Goal: Transaction & Acquisition: Purchase product/service

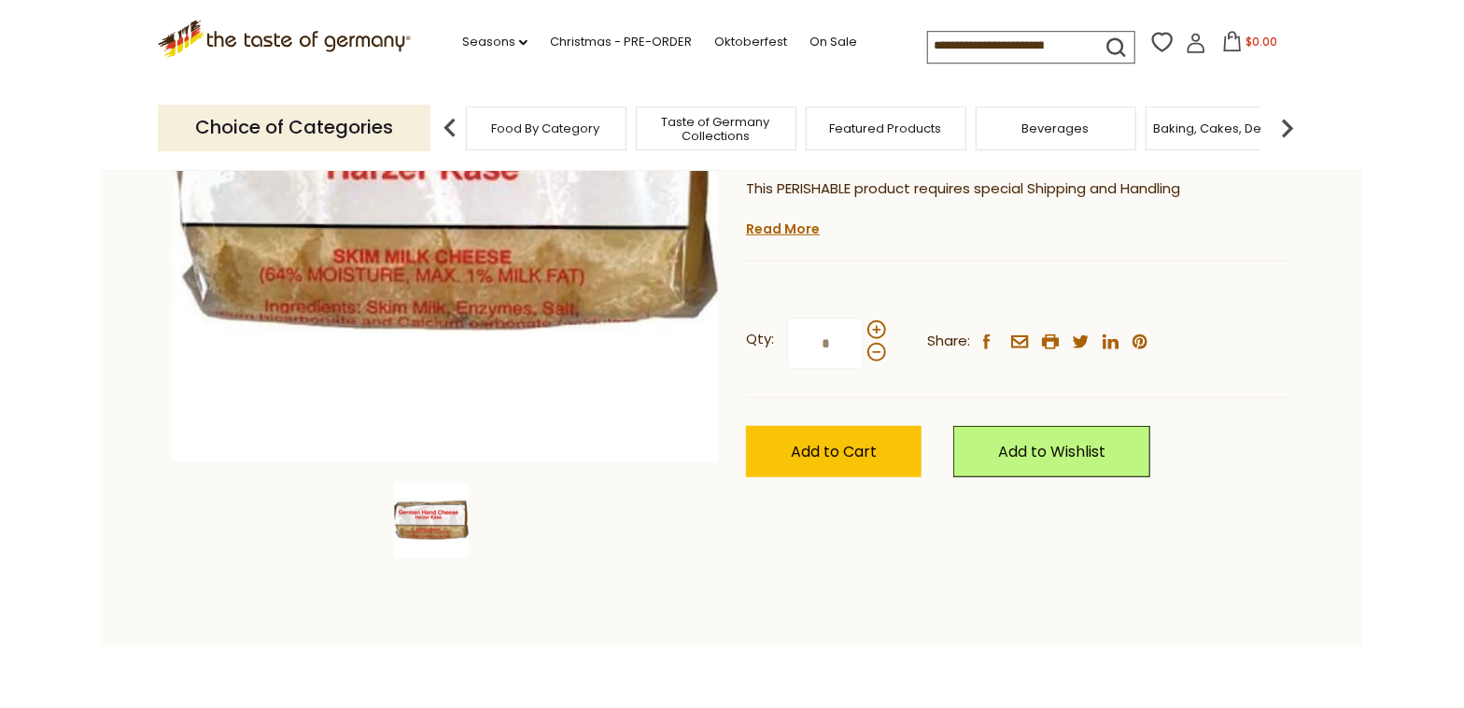
scroll to position [402, 0]
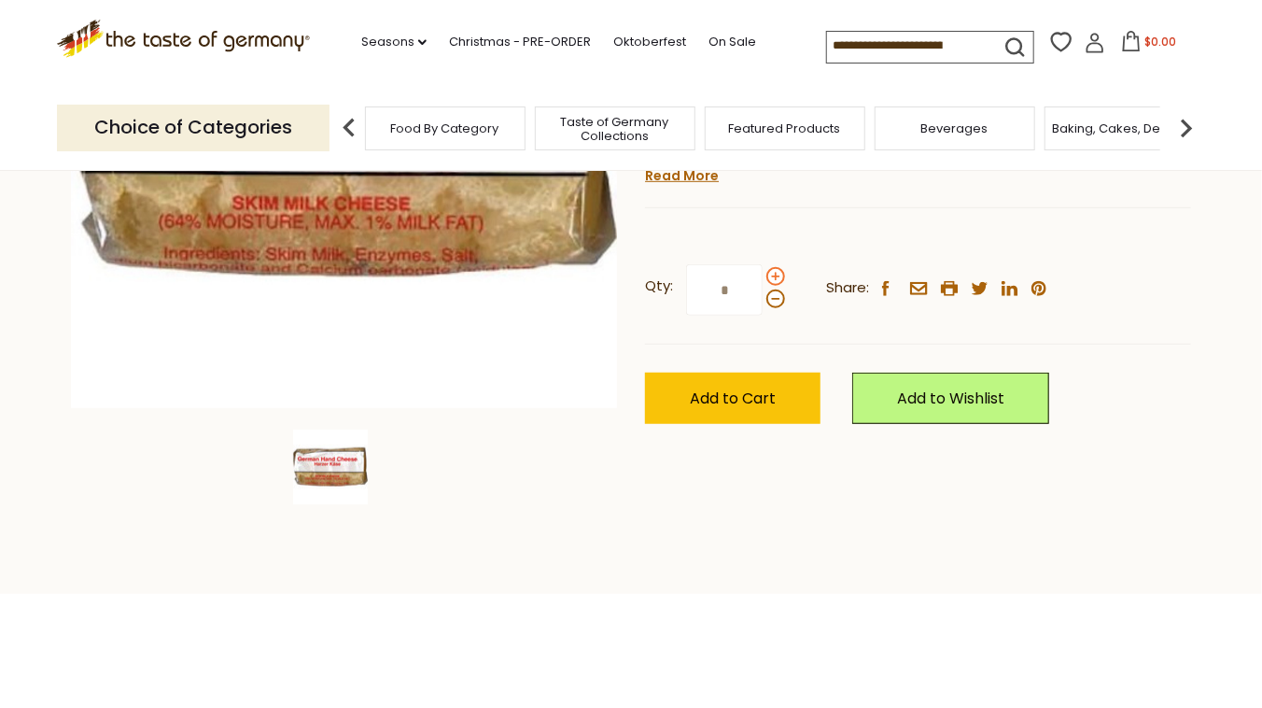
click at [772, 279] on span at bounding box center [775, 276] width 19 height 19
click at [763, 279] on input "*" at bounding box center [724, 289] width 77 height 51
type input "*"
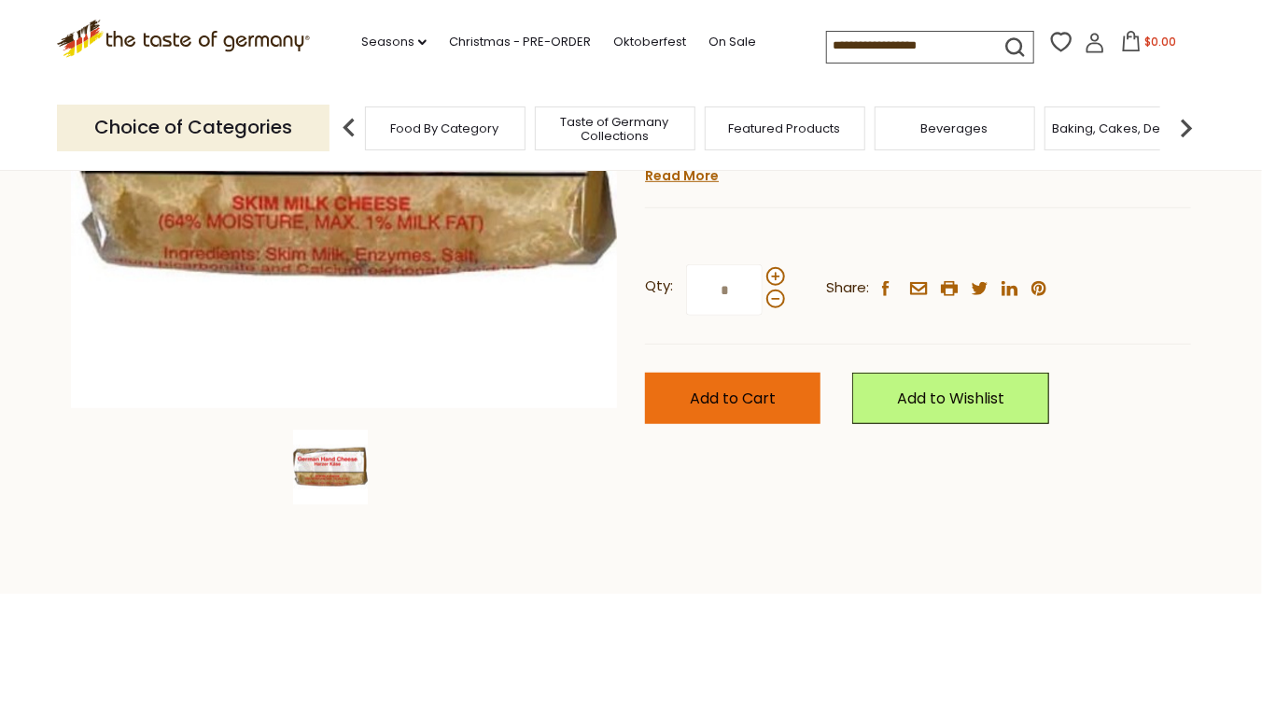
click at [725, 393] on span "Add to Cart" at bounding box center [733, 397] width 86 height 21
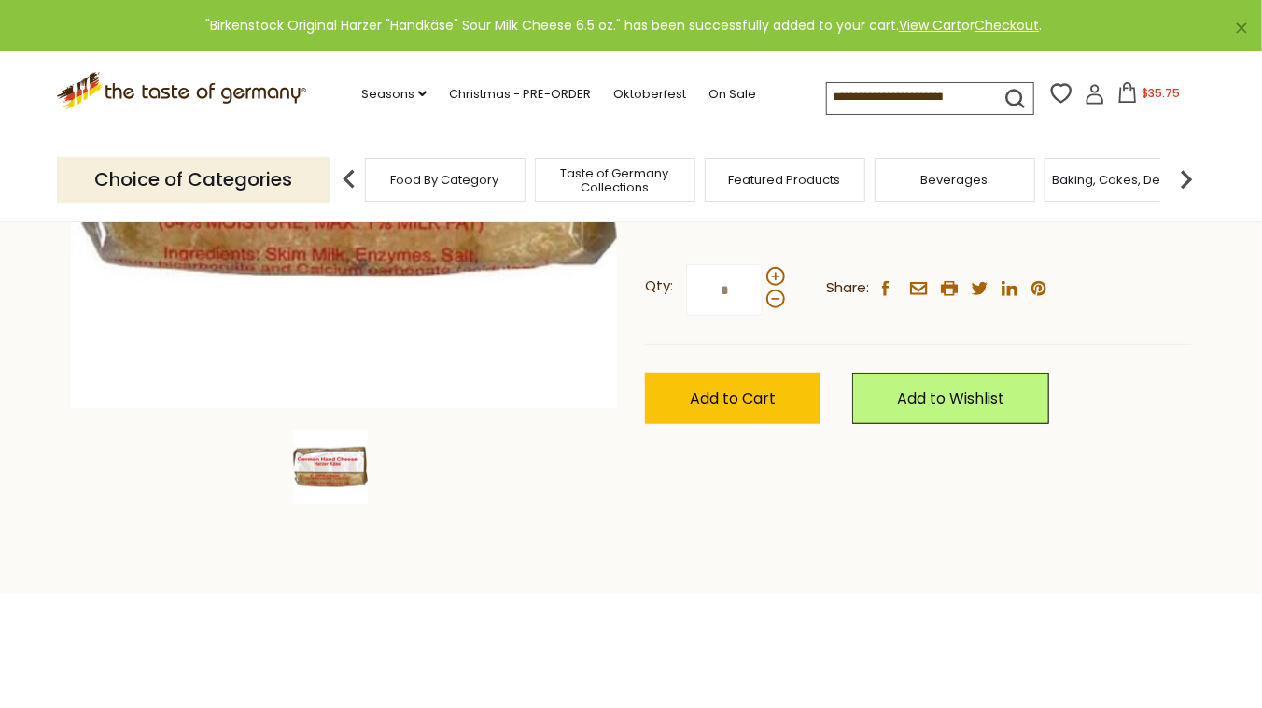
click at [1116, 81] on div "Compare Compare up to 4 items: Clear Selection Compare search_icon" at bounding box center [1015, 97] width 379 height 36
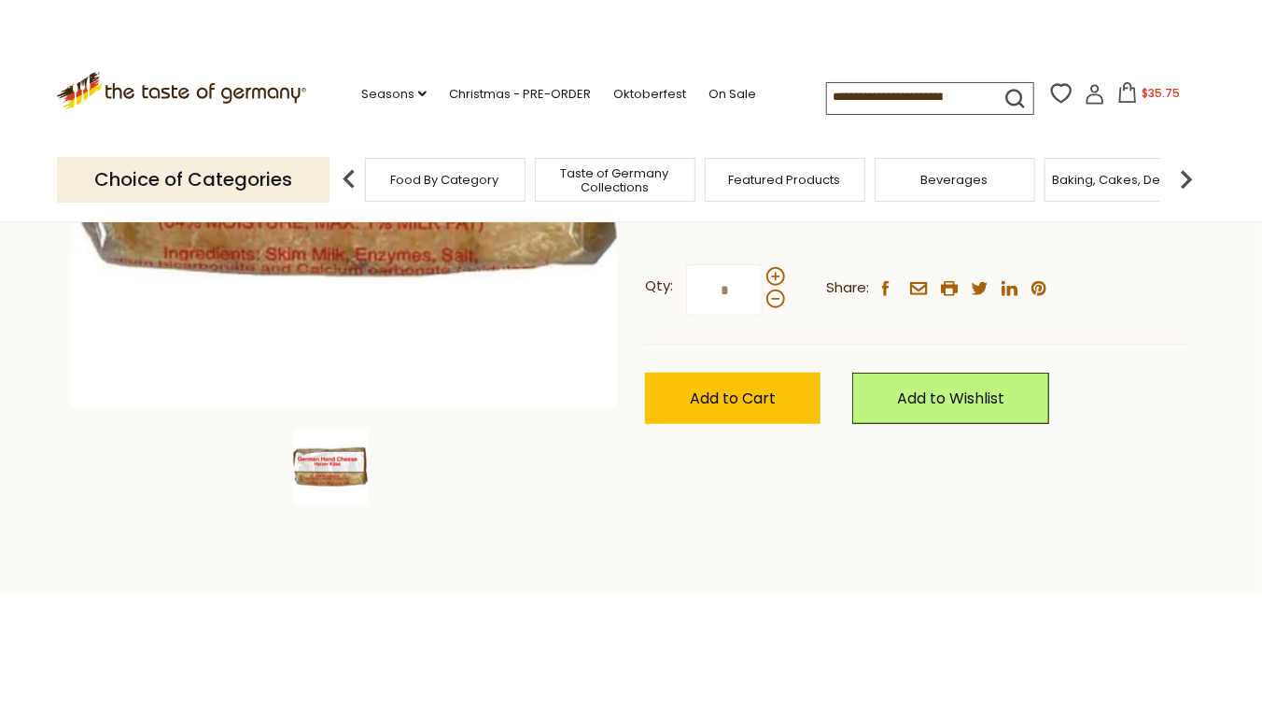
click at [1142, 100] on span "$35.75" at bounding box center [1161, 93] width 38 height 16
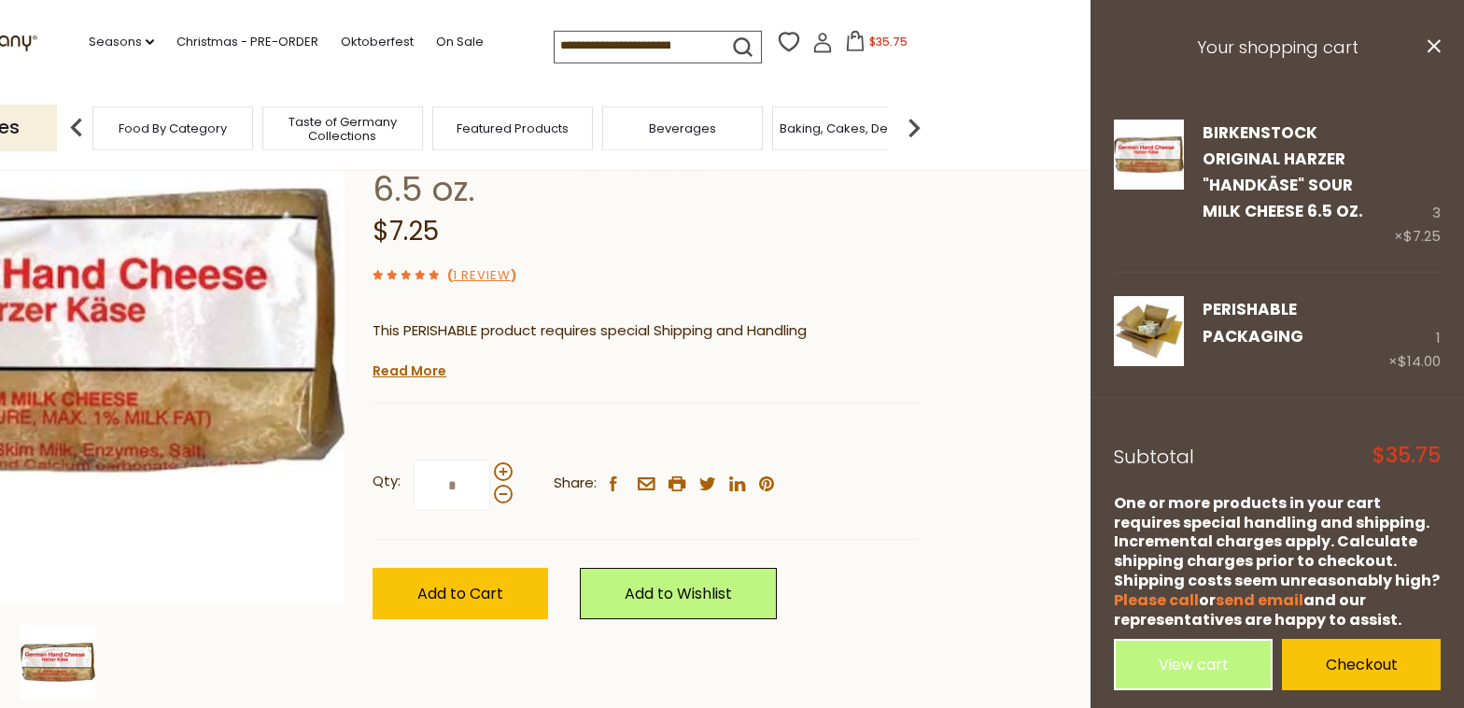
scroll to position [201, 0]
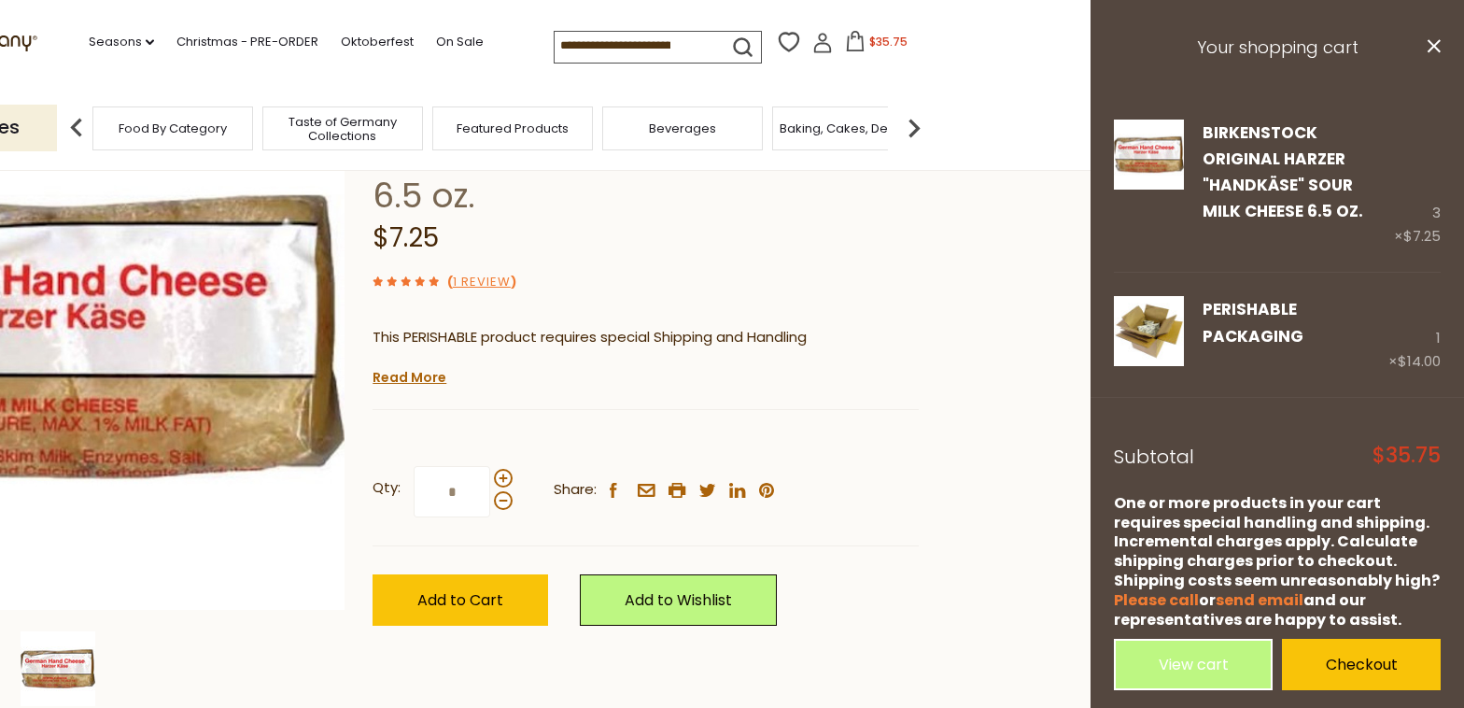
click at [167, 125] on span "Food By Category" at bounding box center [173, 128] width 108 height 14
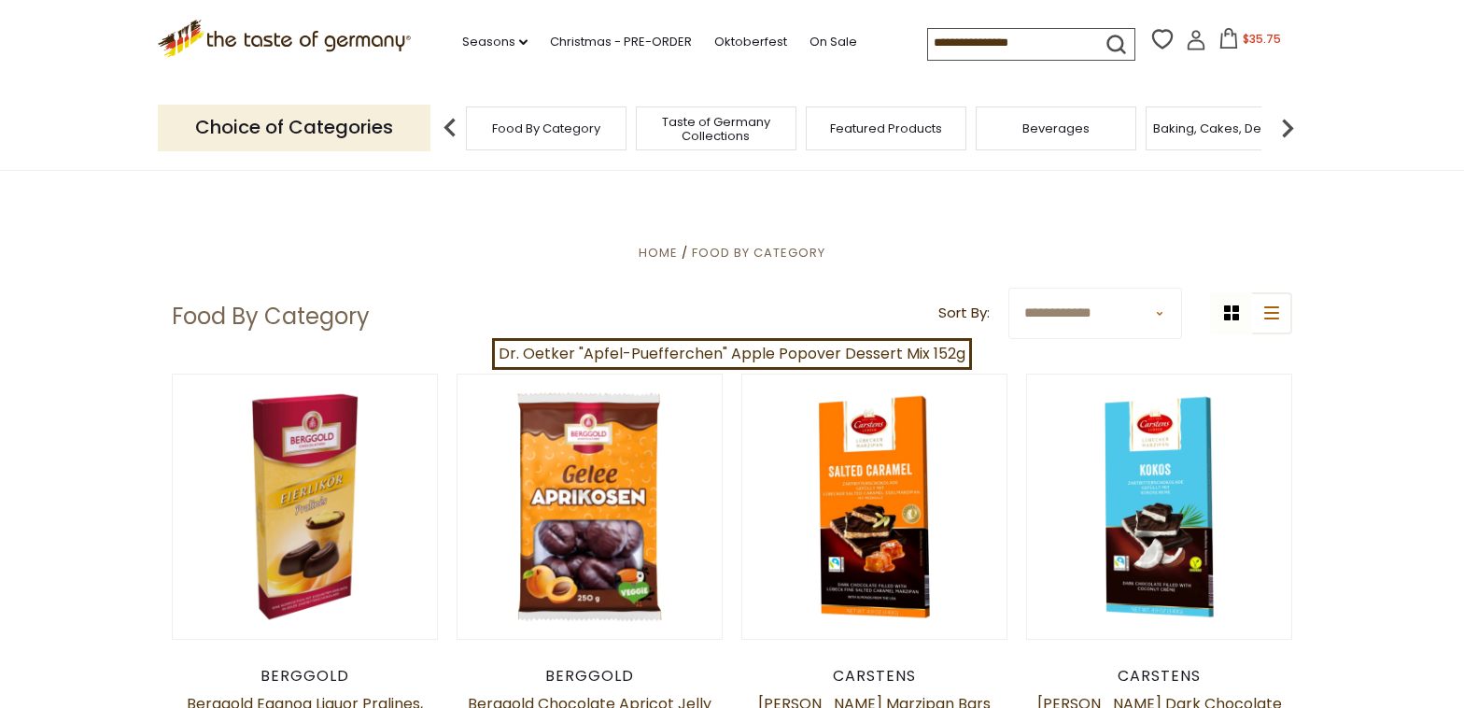
click at [928, 49] on input at bounding box center [1007, 42] width 158 height 26
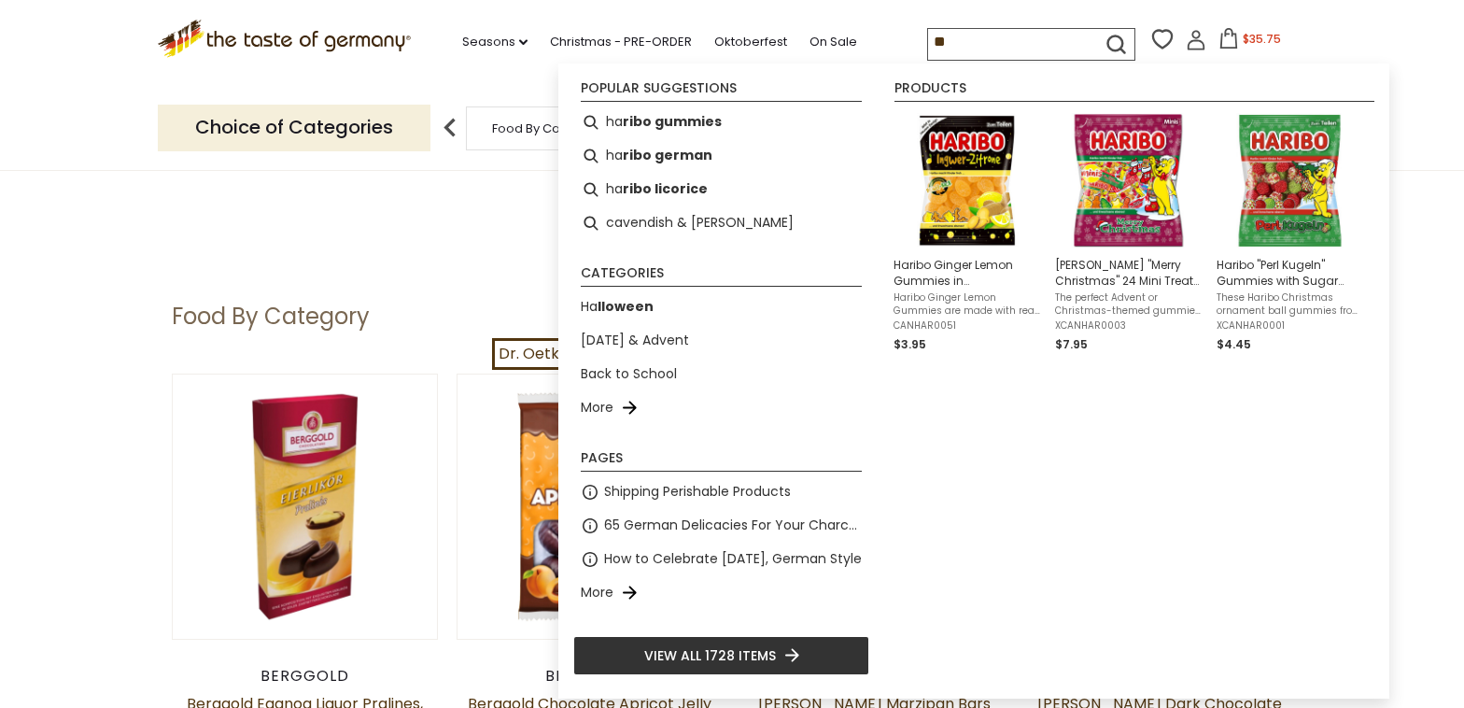
type input "*"
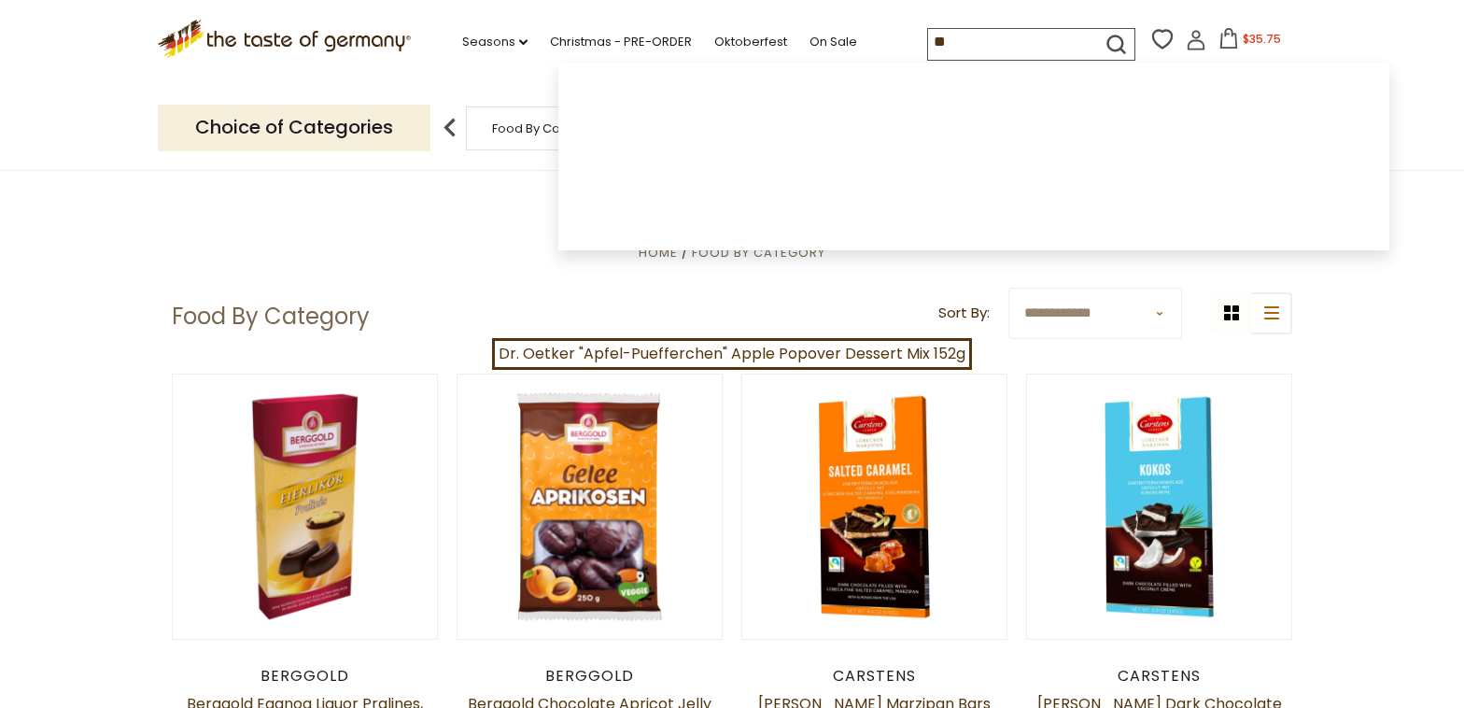
type input "*"
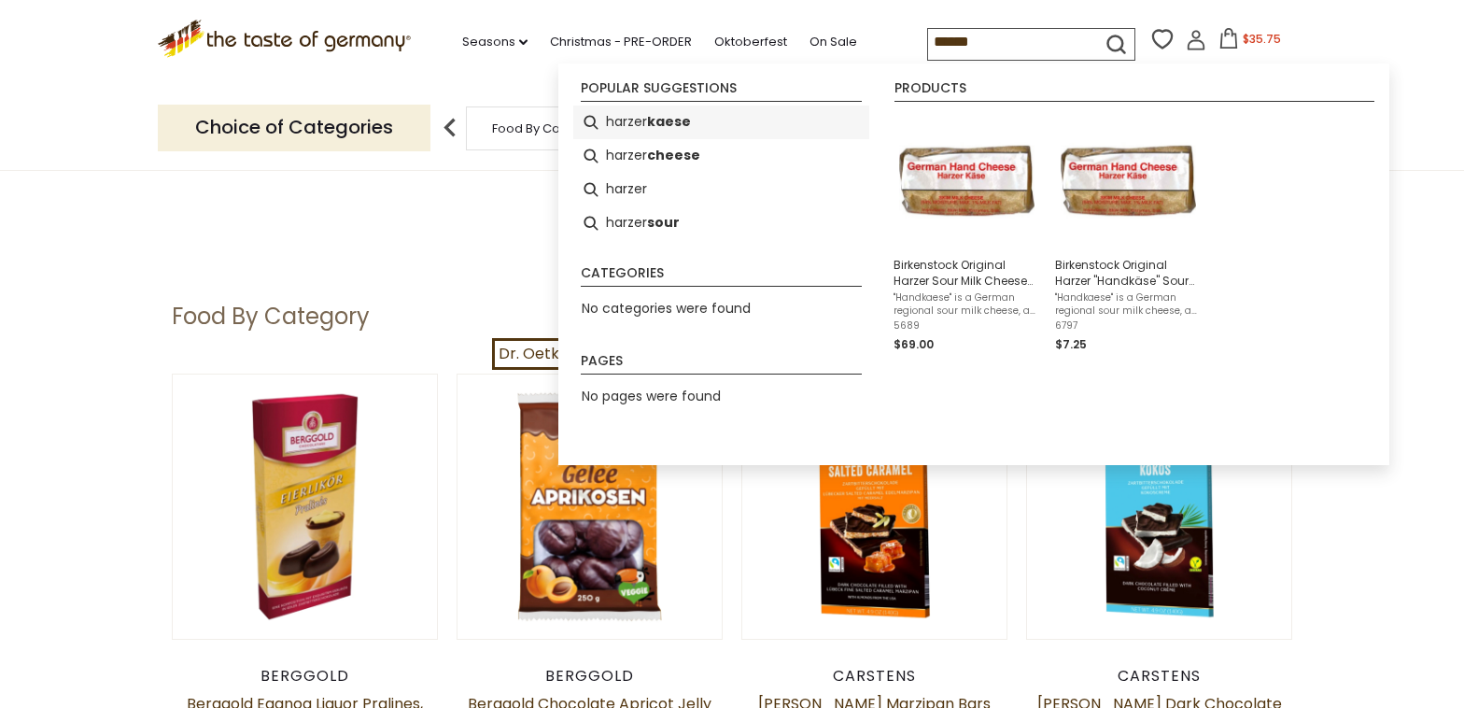
click at [689, 119] on b "kaese" at bounding box center [669, 121] width 44 height 21
type input "**********"
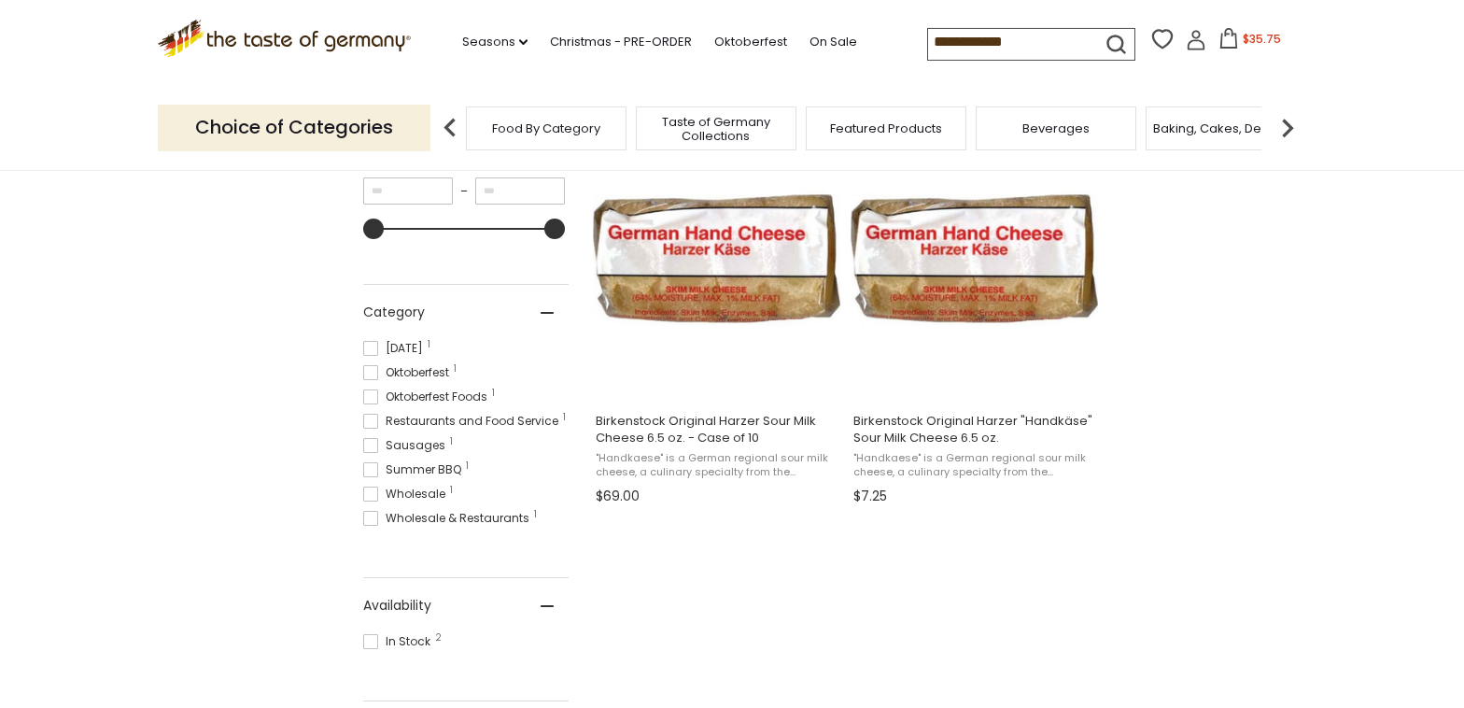
scroll to position [402, 0]
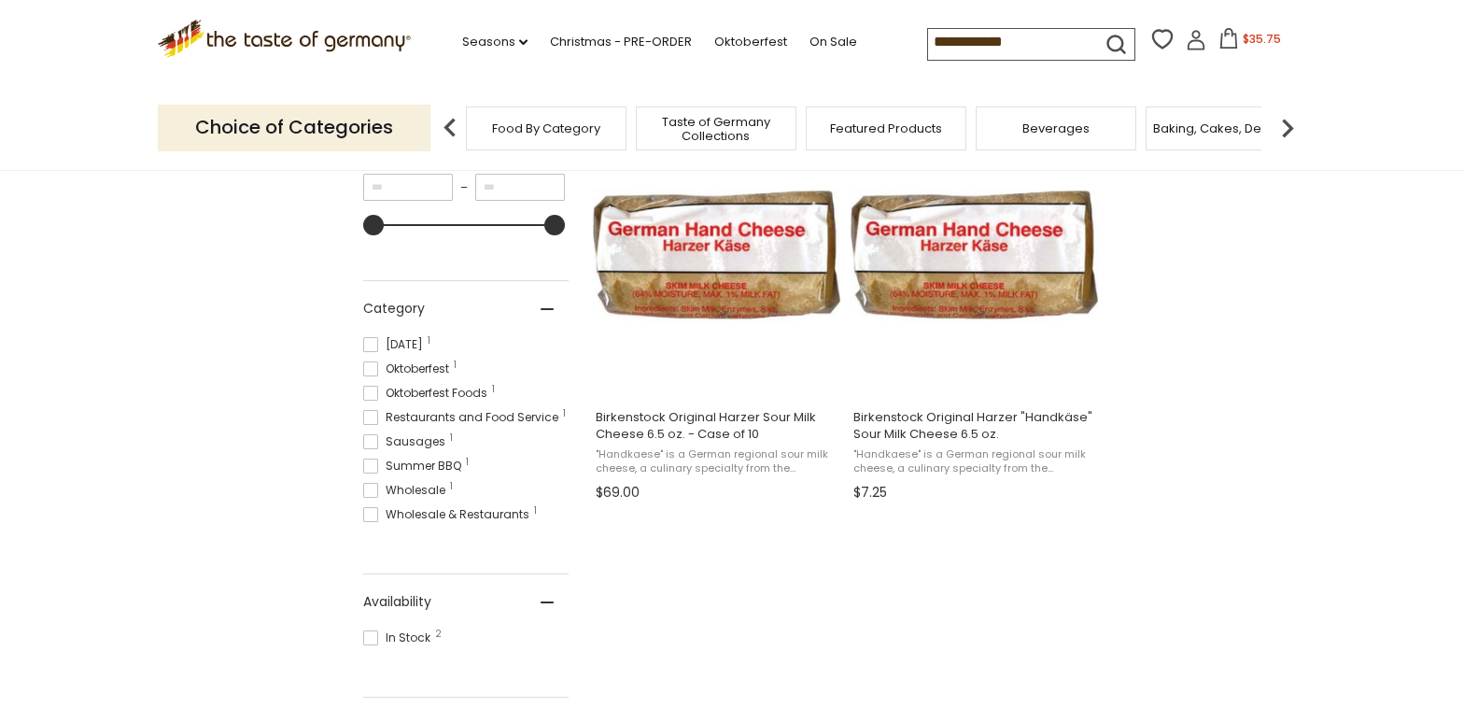
click at [905, 128] on span "Featured Products" at bounding box center [886, 128] width 112 height 14
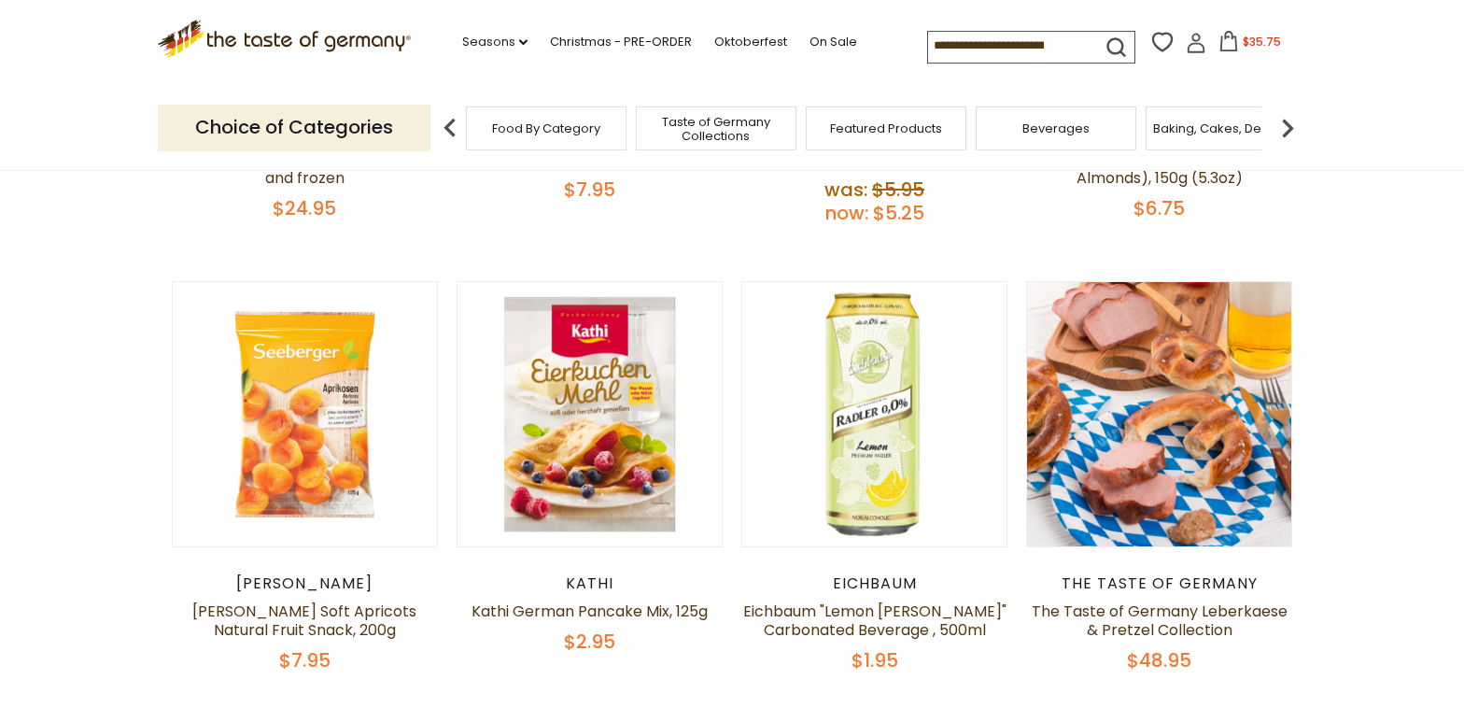
scroll to position [603, 0]
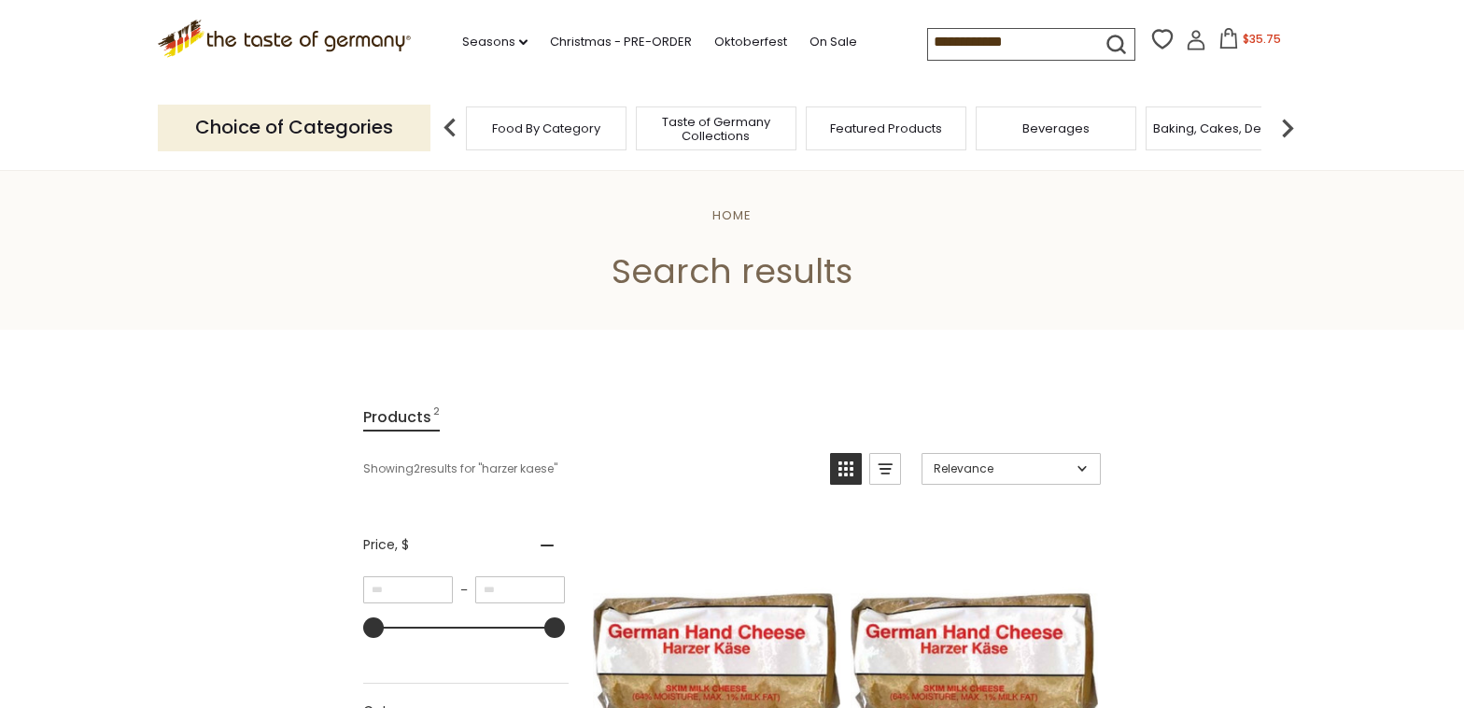
scroll to position [402, 0]
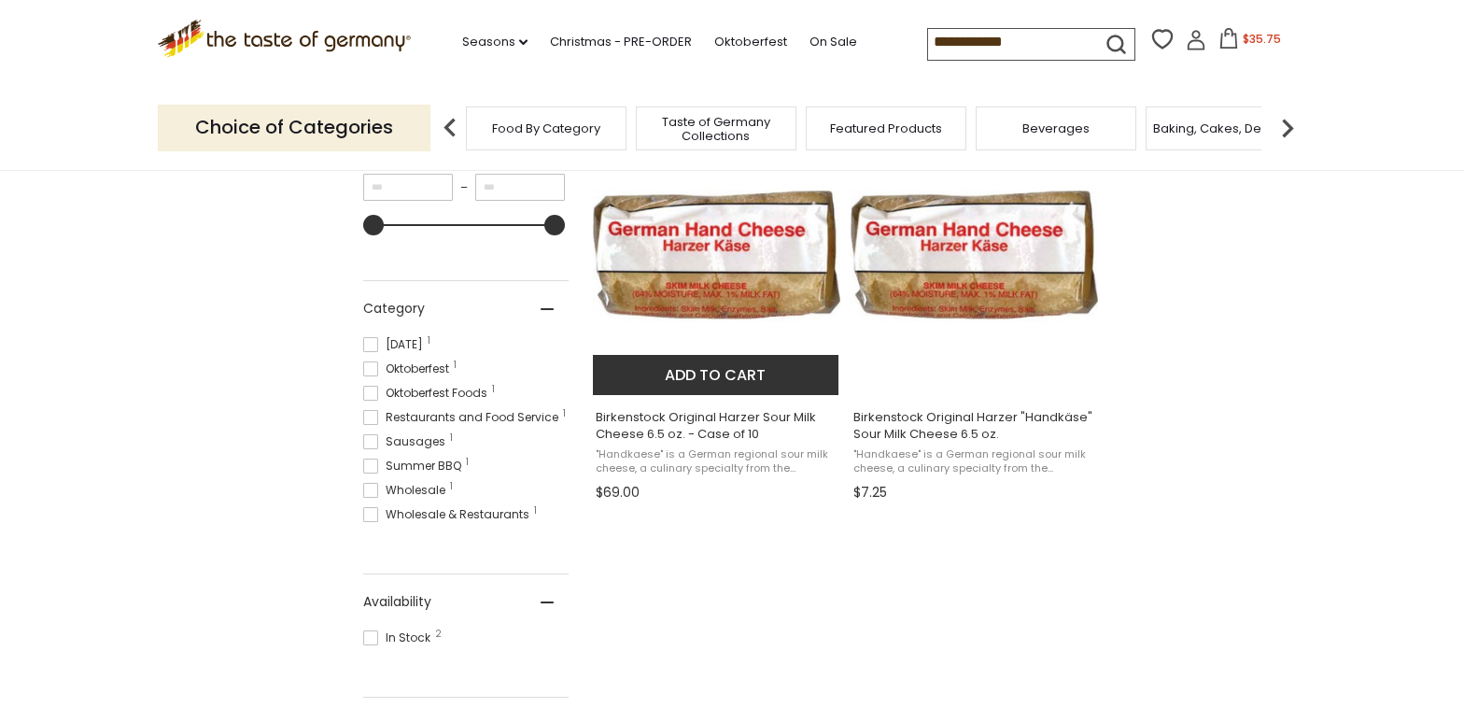
click at [722, 364] on button "Add to cart" at bounding box center [716, 375] width 246 height 40
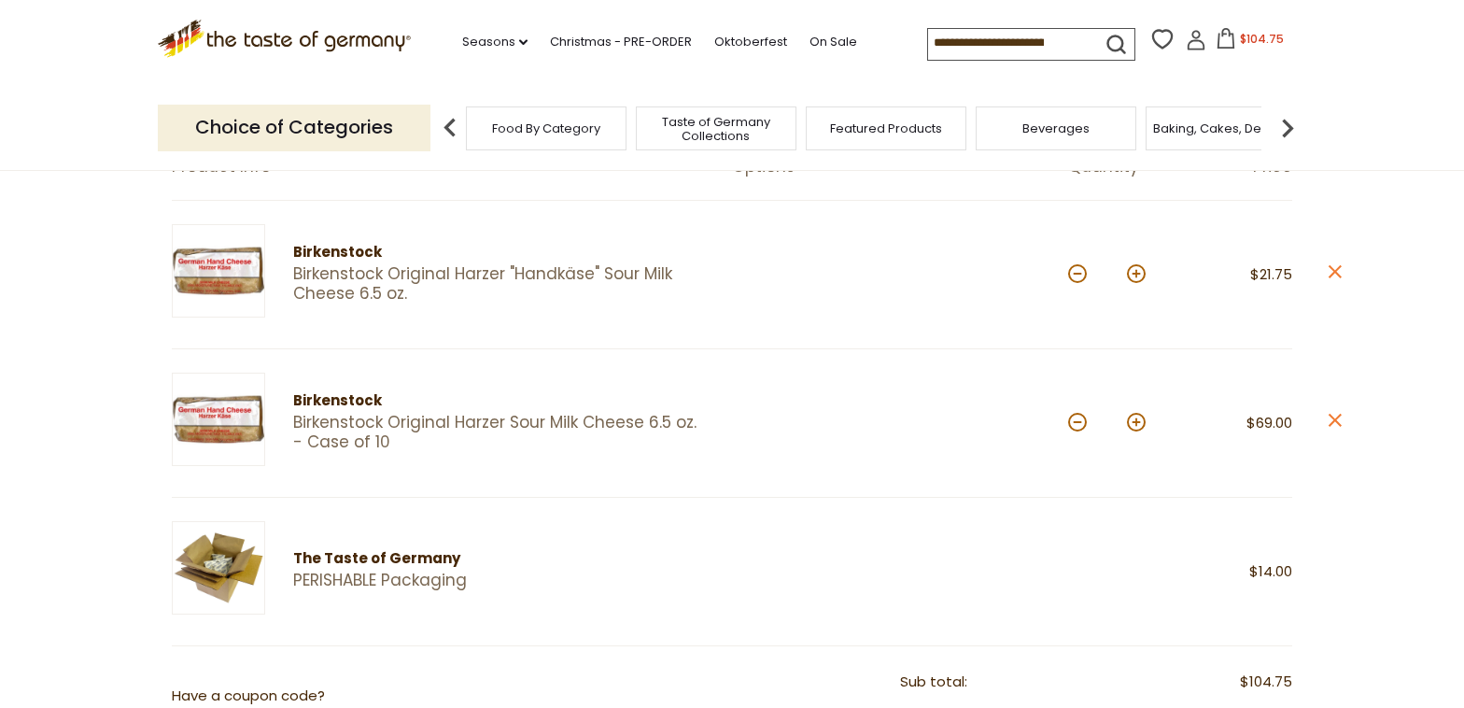
scroll to position [201, 0]
click at [1329, 270] on icon "close" at bounding box center [1334, 272] width 14 height 14
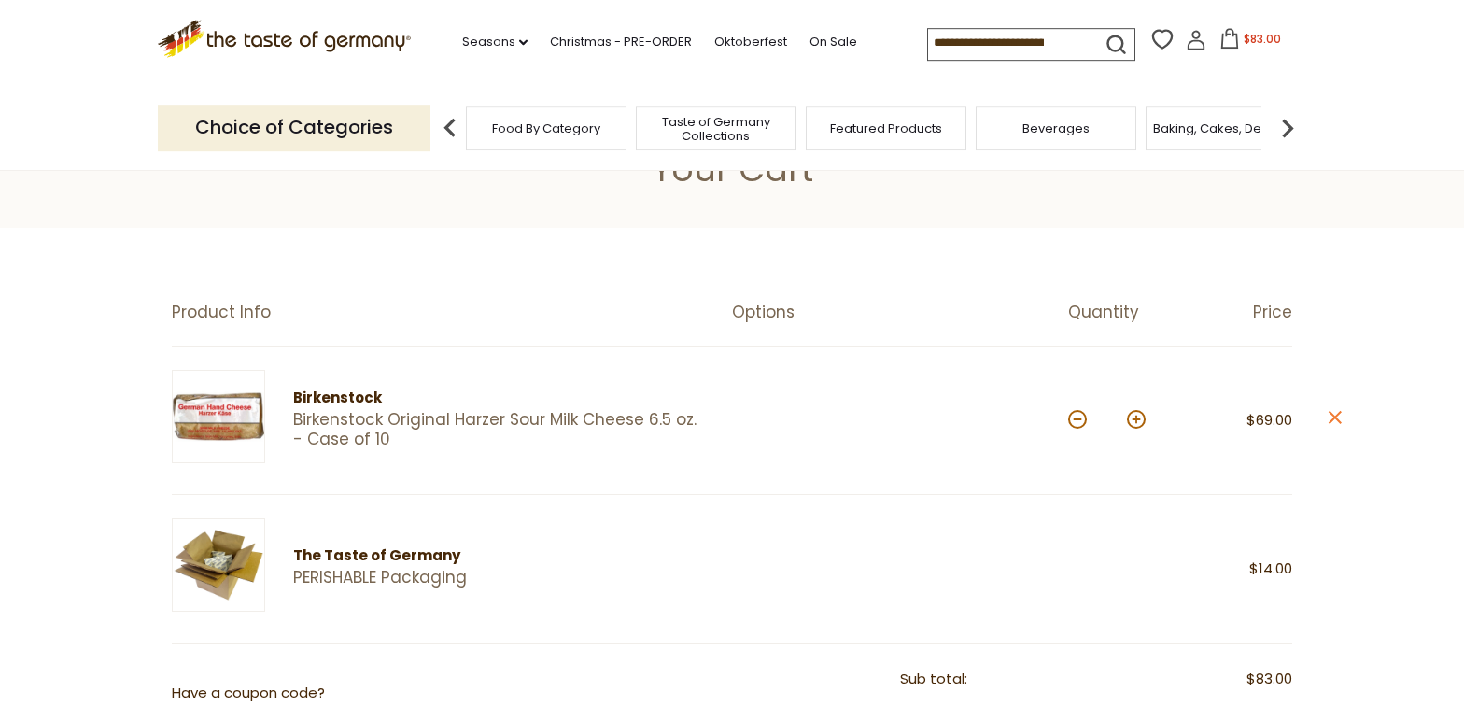
scroll to position [0, 0]
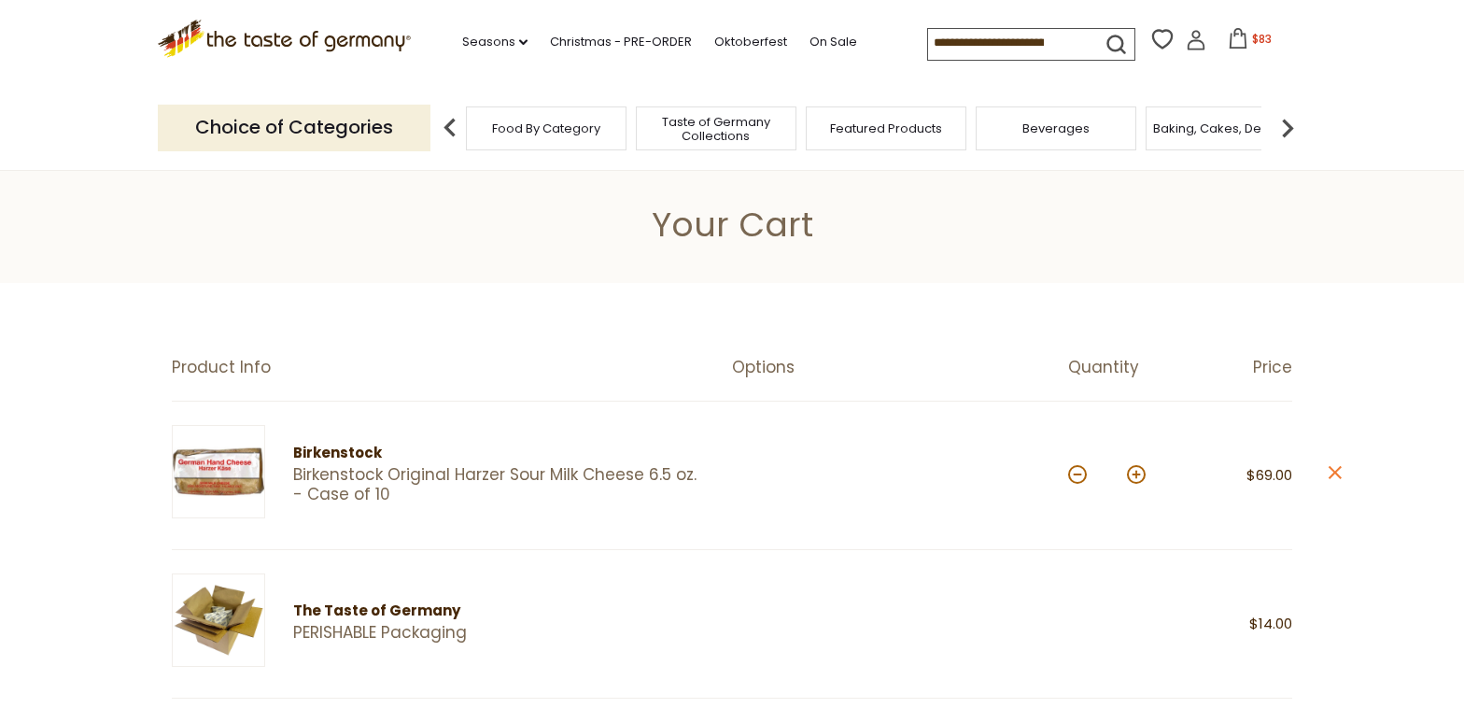
click at [936, 35] on input at bounding box center [1007, 42] width 158 height 26
click at [568, 125] on span "Food By Category" at bounding box center [546, 128] width 108 height 14
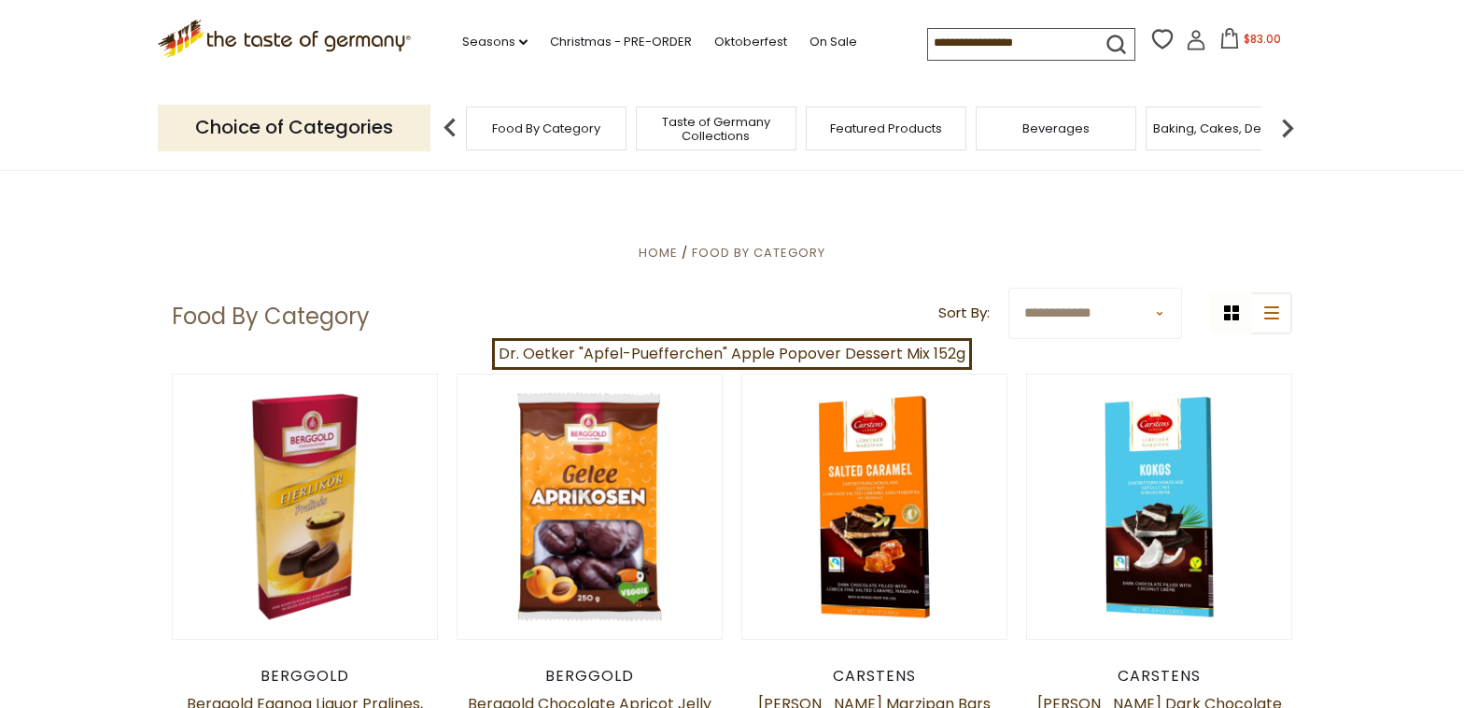
click at [928, 48] on input at bounding box center [1007, 42] width 158 height 26
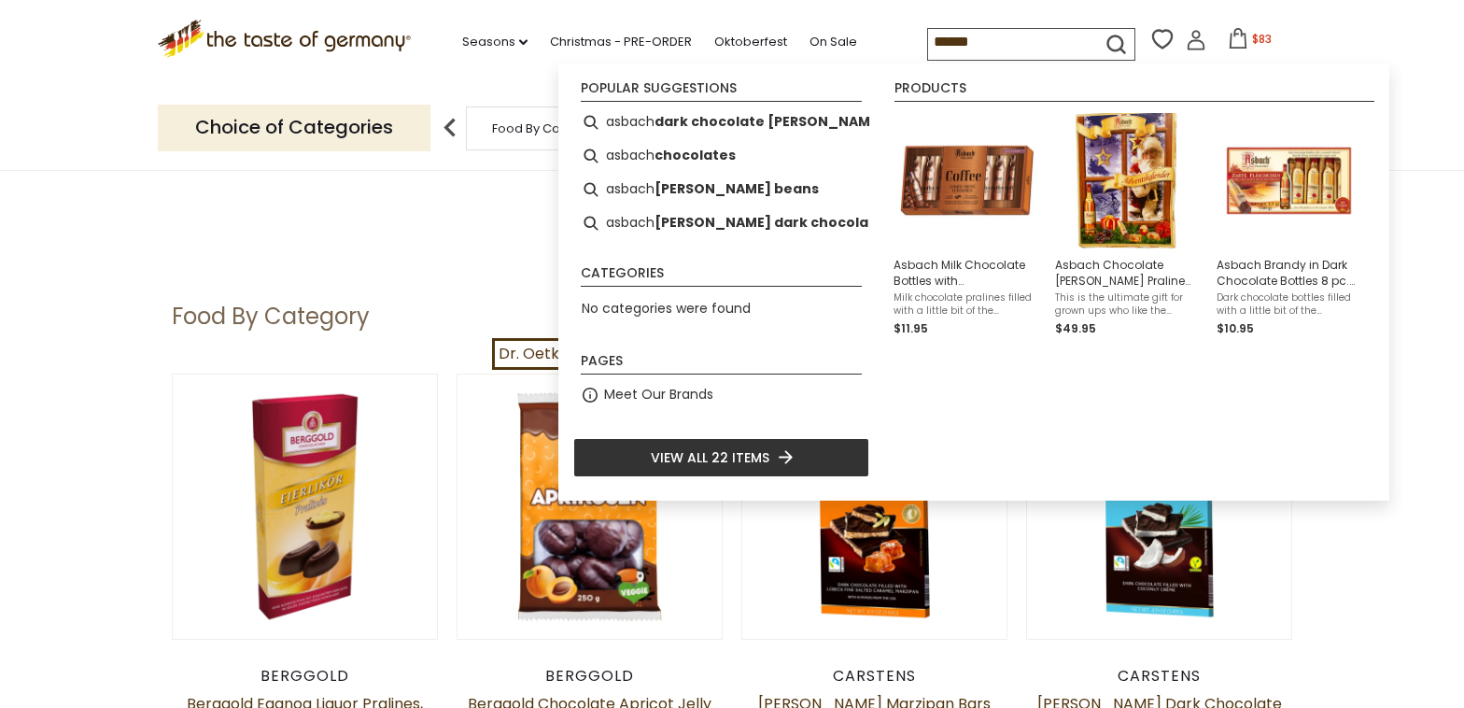
type input "******"
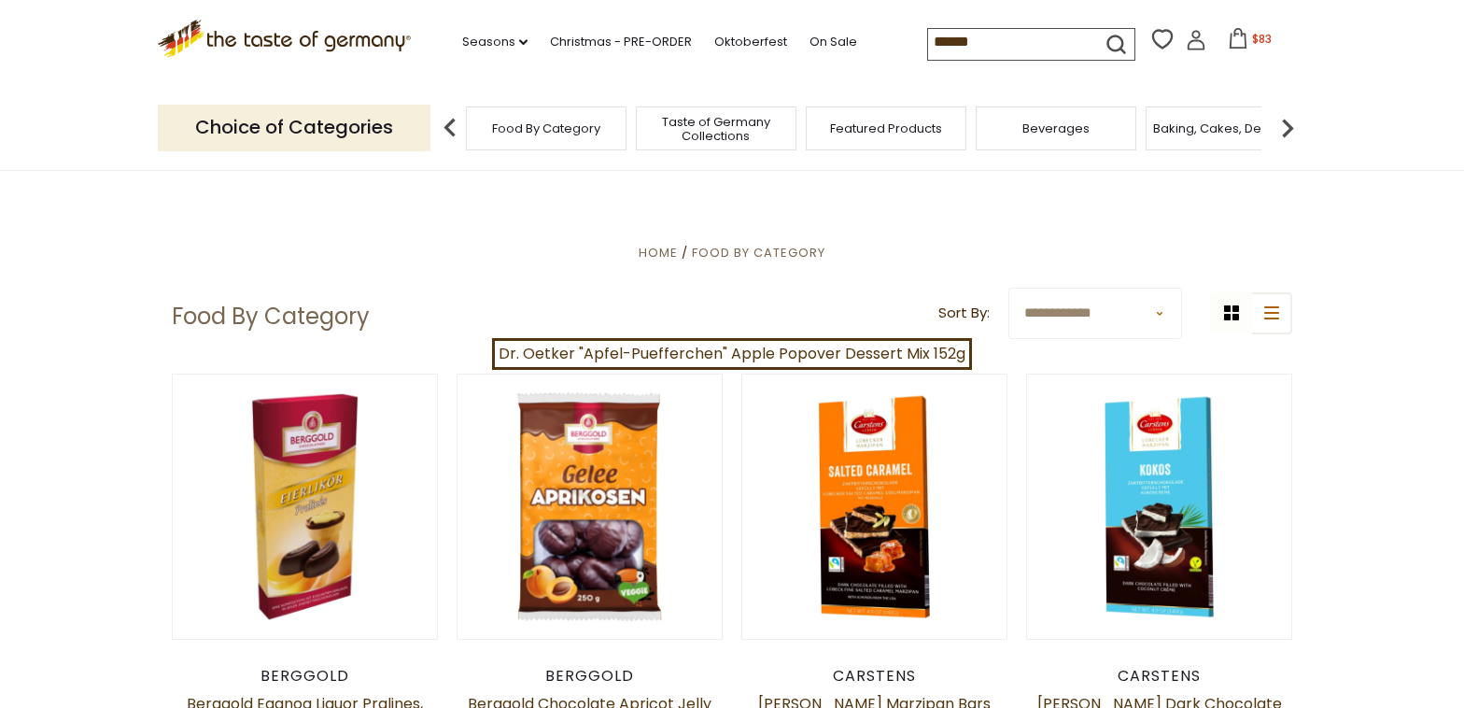
click at [1103, 40] on icon "submit" at bounding box center [1115, 44] width 25 height 25
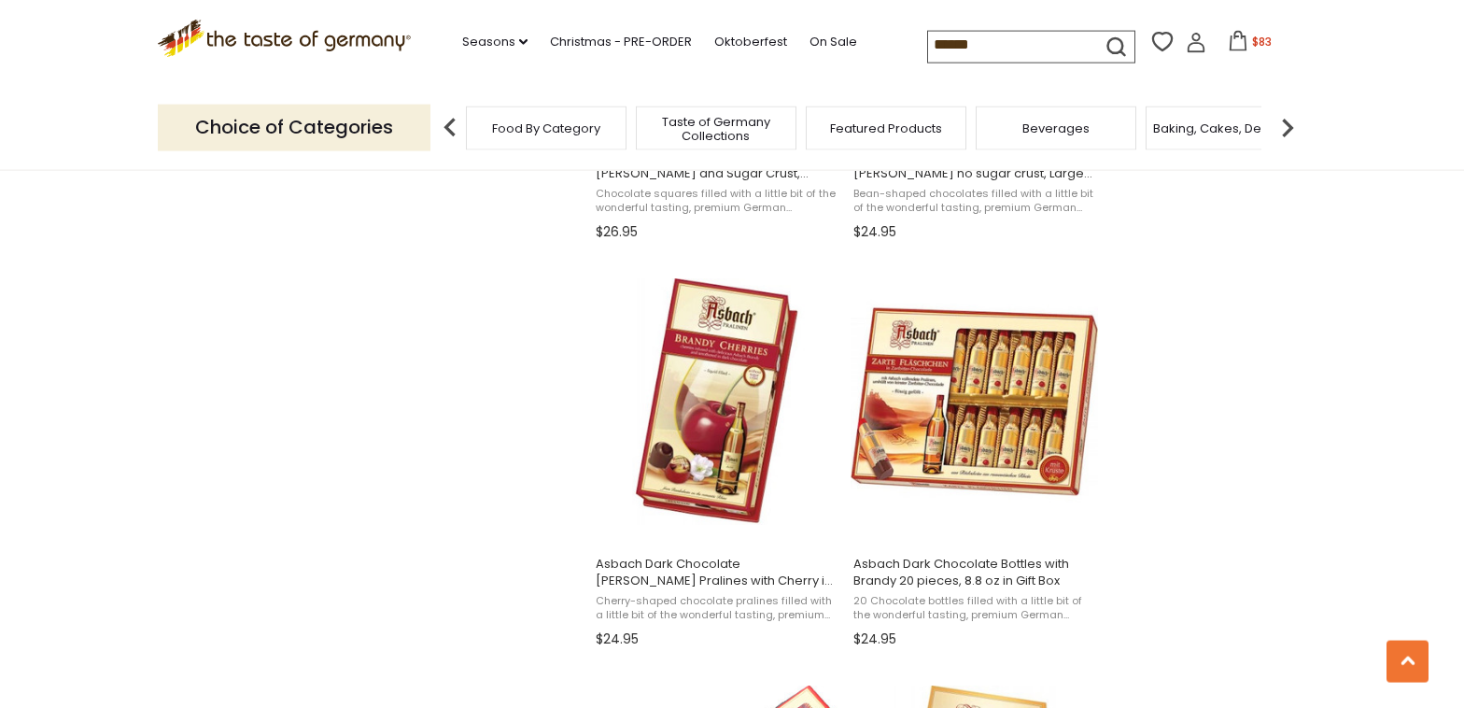
scroll to position [1409, 0]
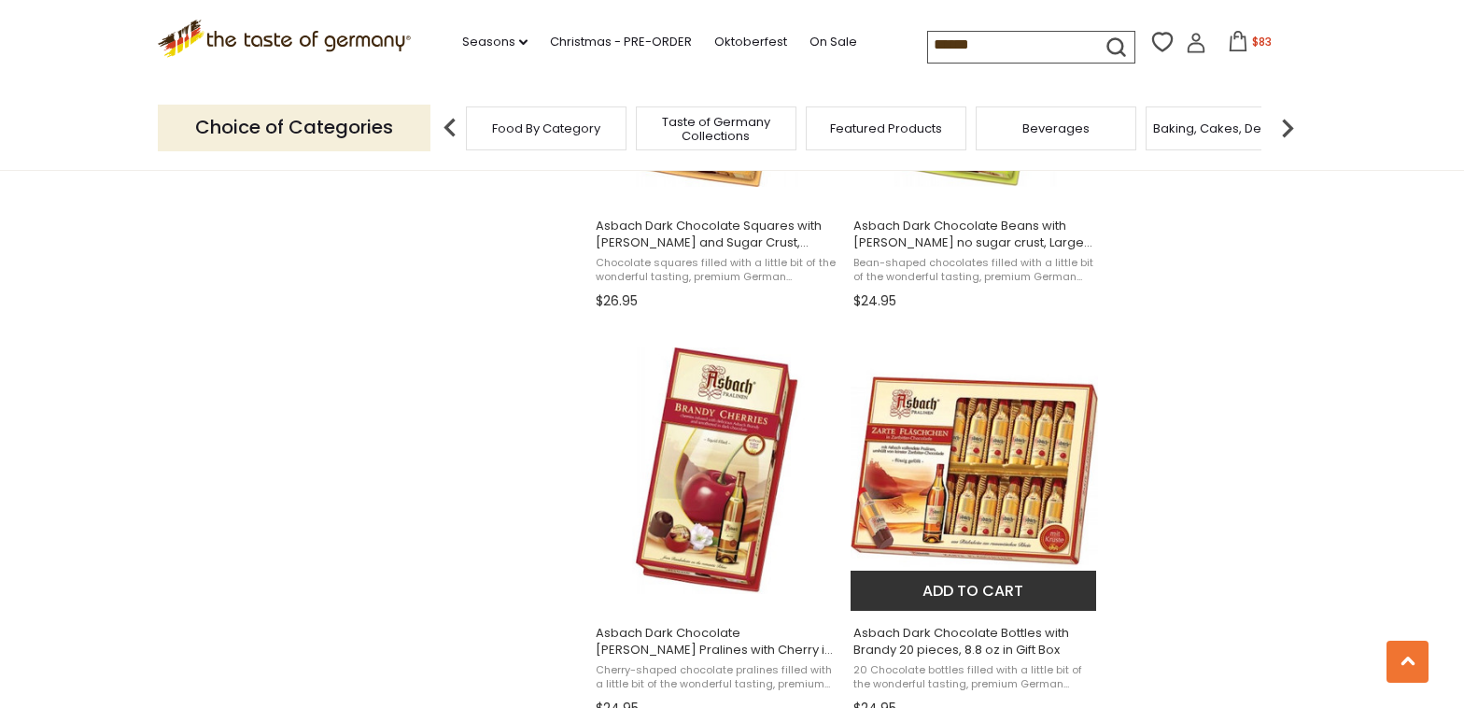
click at [968, 429] on img "Asbach Dark Chocolate Bottles with Brandy 20 pieces, 8.8 oz in Gift Box" at bounding box center [973, 470] width 247 height 247
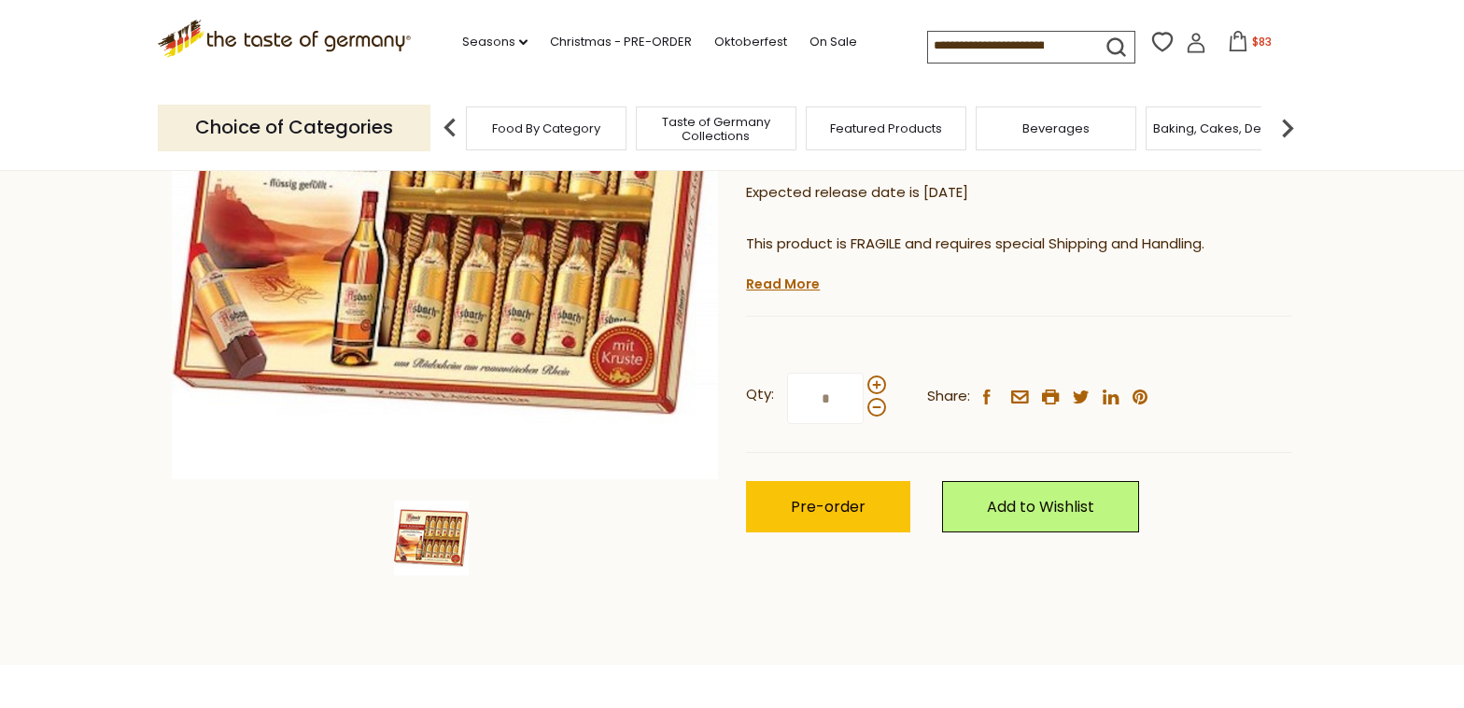
scroll to position [402, 0]
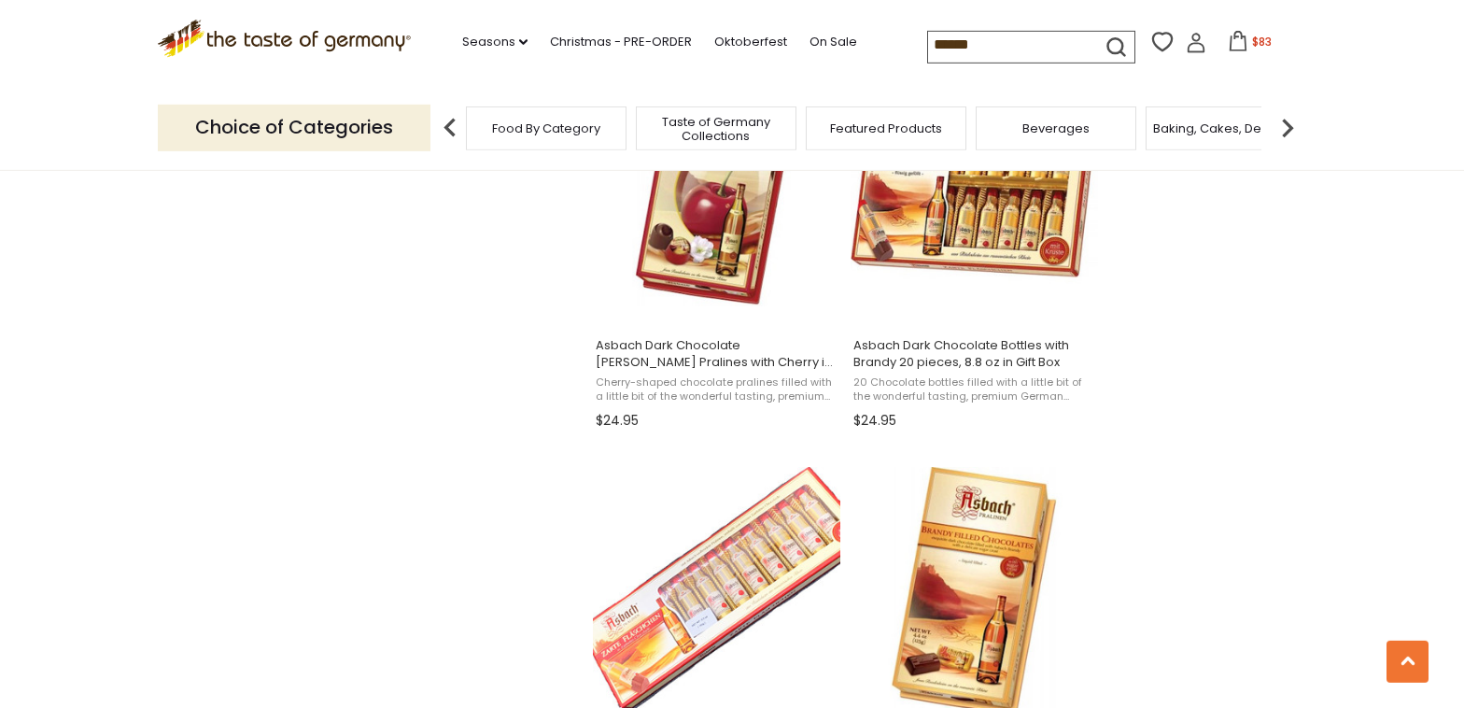
scroll to position [1609, 0]
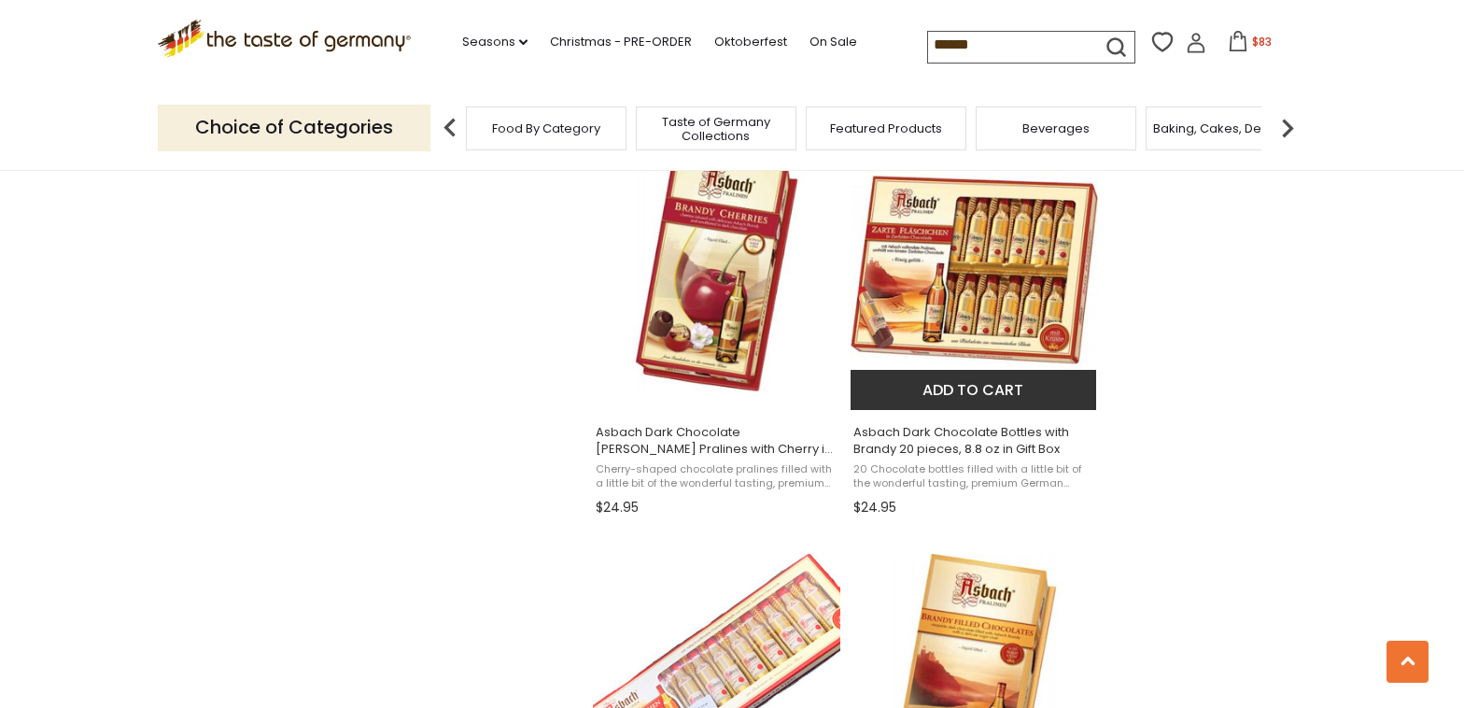
click at [1003, 300] on img "Asbach Dark Chocolate Bottles with Brandy 20 pieces, 8.8 oz in Gift Box" at bounding box center [973, 270] width 247 height 247
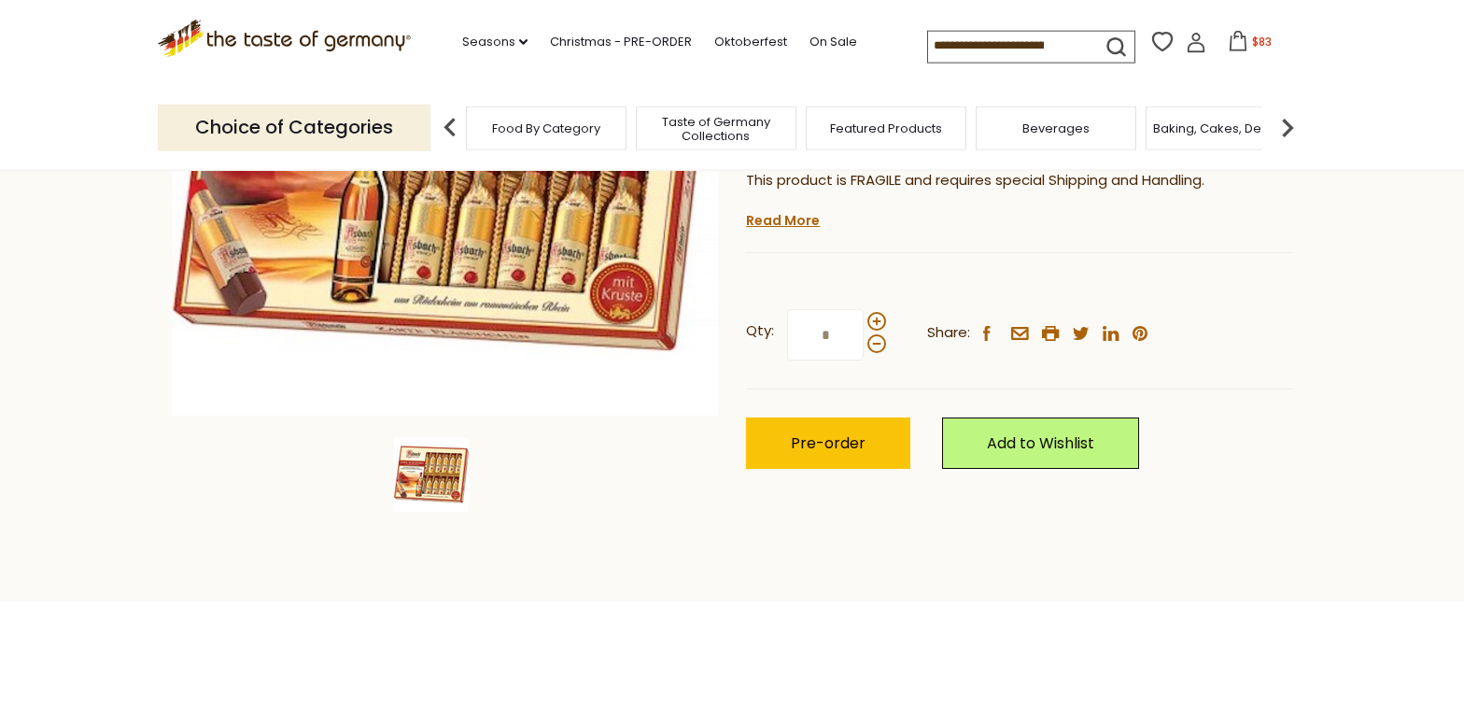
scroll to position [402, 0]
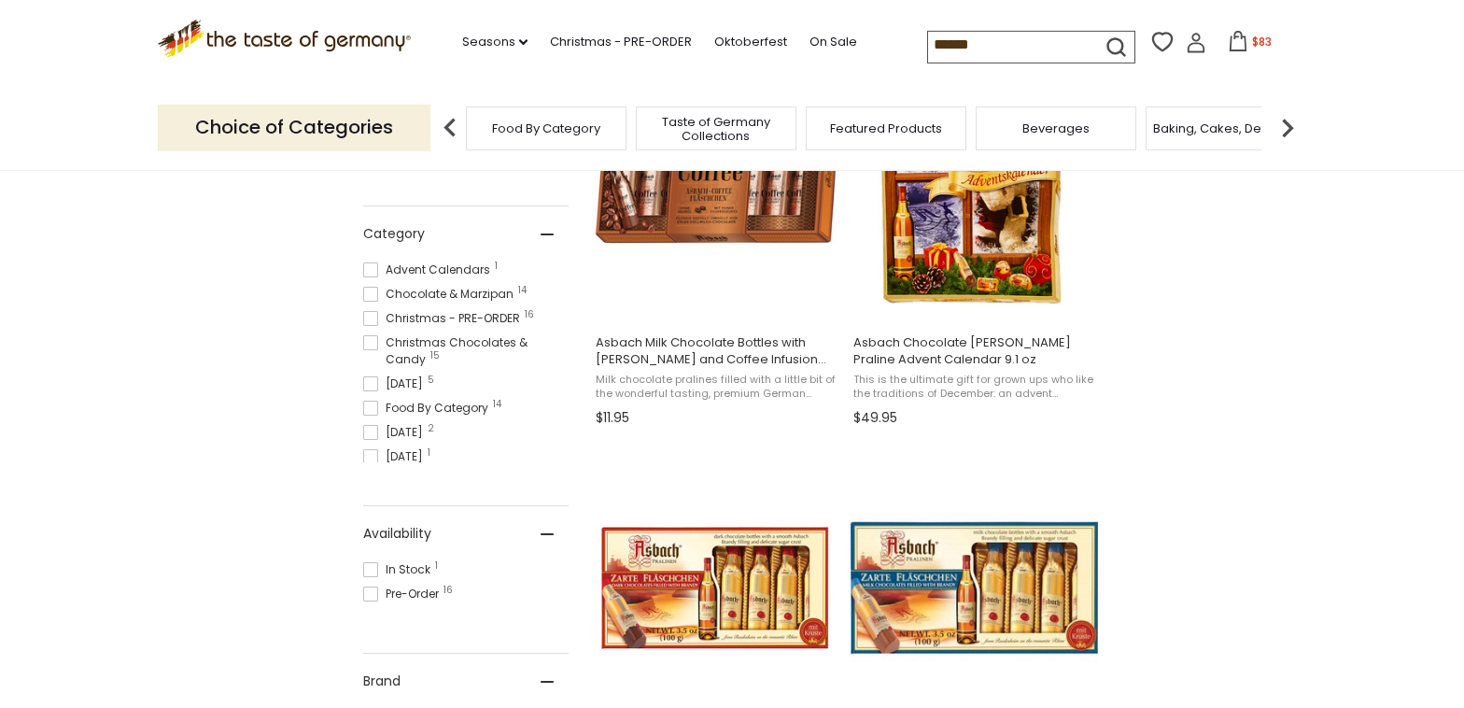
scroll to position [603, 0]
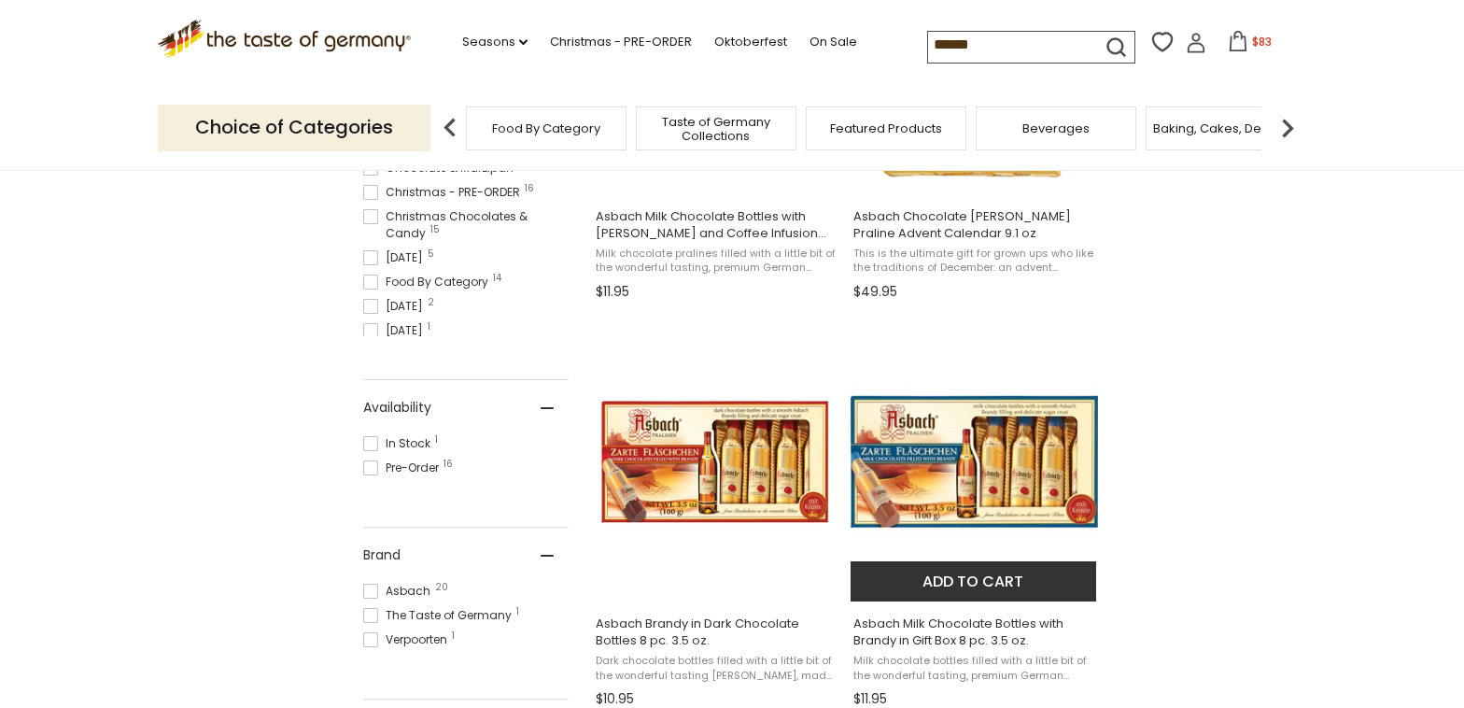
click at [942, 489] on img "Asbach Milk Chocolate Bottles with Brandy in Gift Box 8 pc. 3.5 oz." at bounding box center [973, 461] width 247 height 247
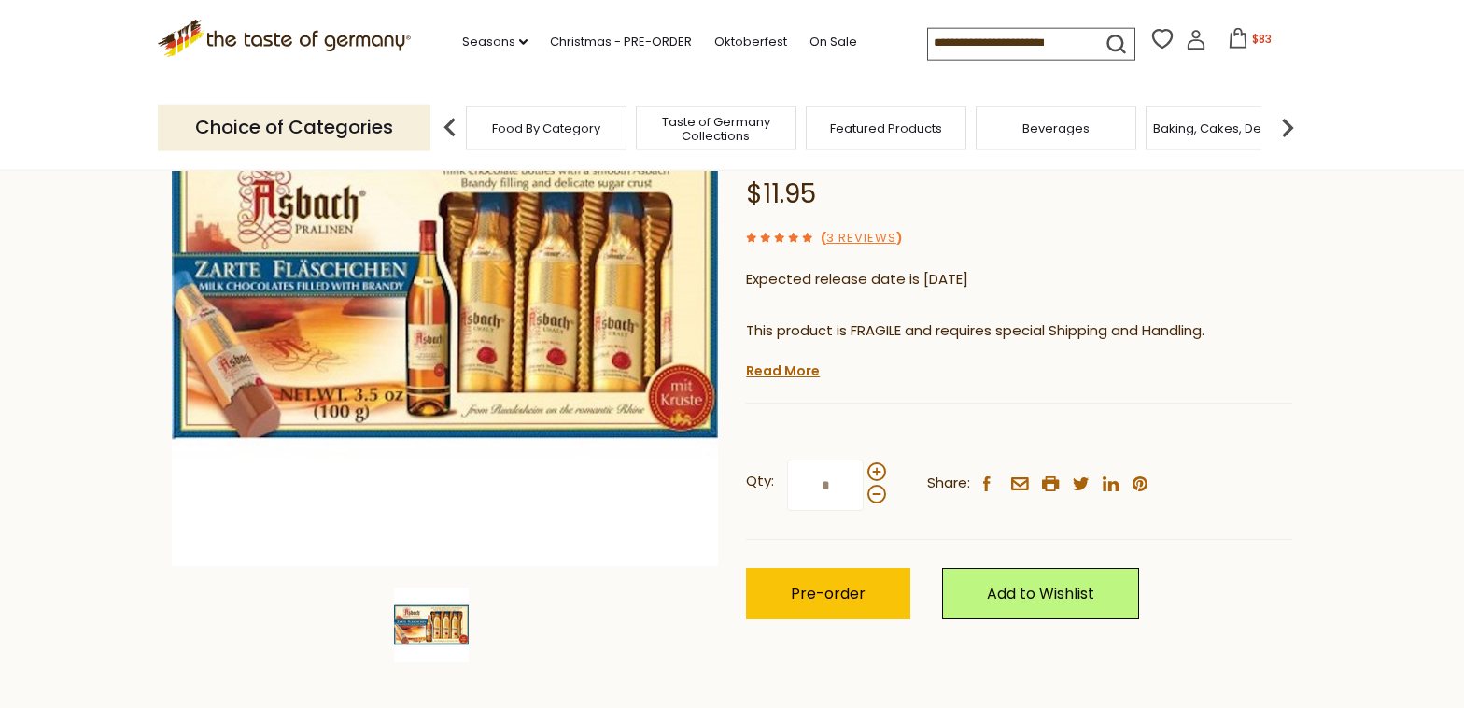
scroll to position [402, 0]
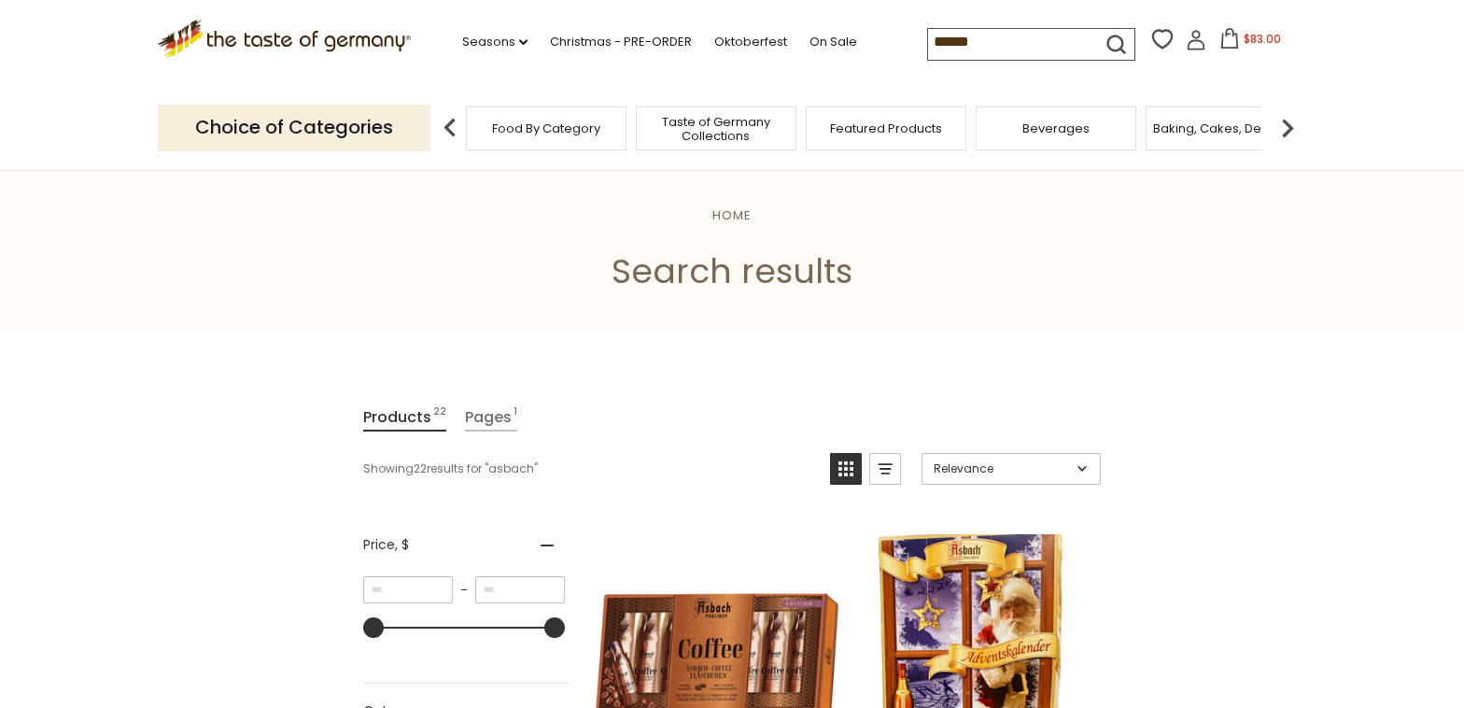
scroll to position [603, 0]
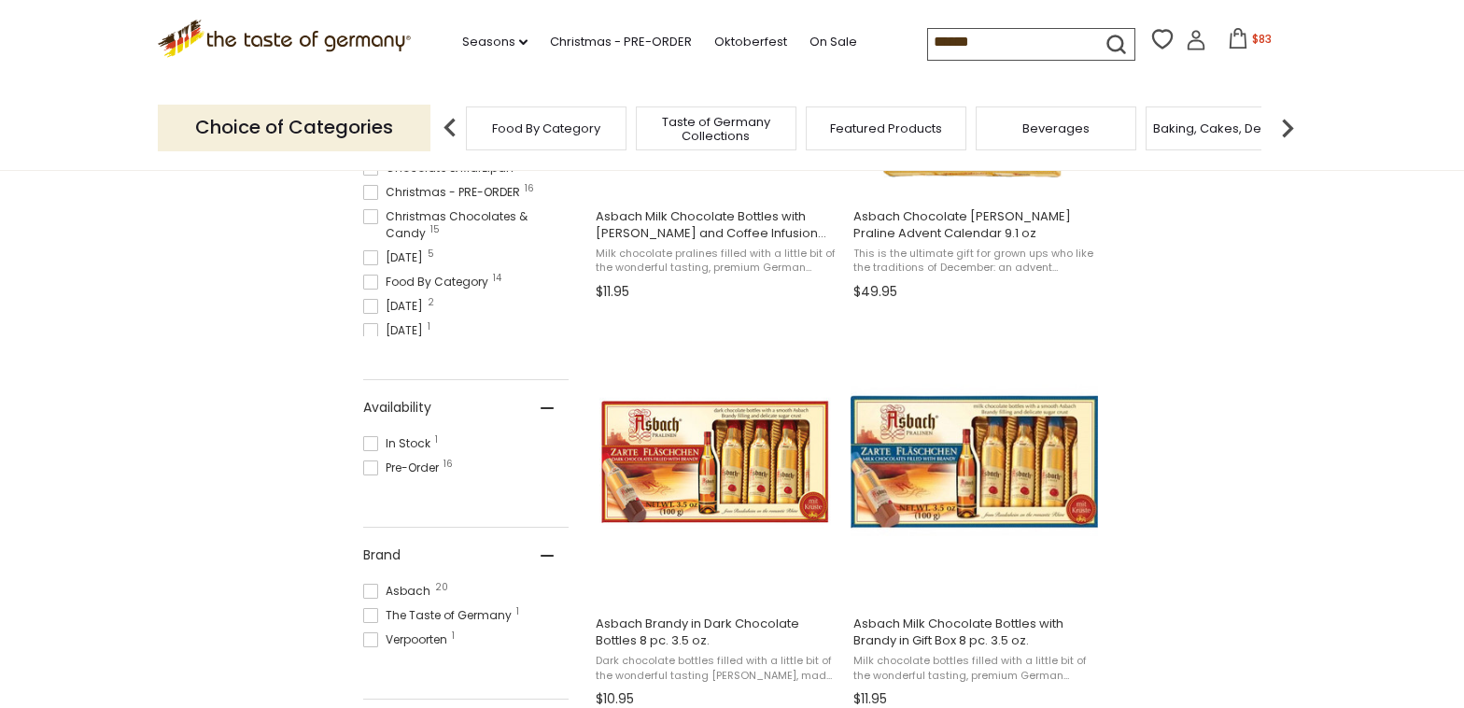
drag, startPoint x: 936, startPoint y: 39, endPoint x: 372, endPoint y: 150, distance: 575.6
click at [928, 55] on input "******" at bounding box center [1007, 42] width 158 height 26
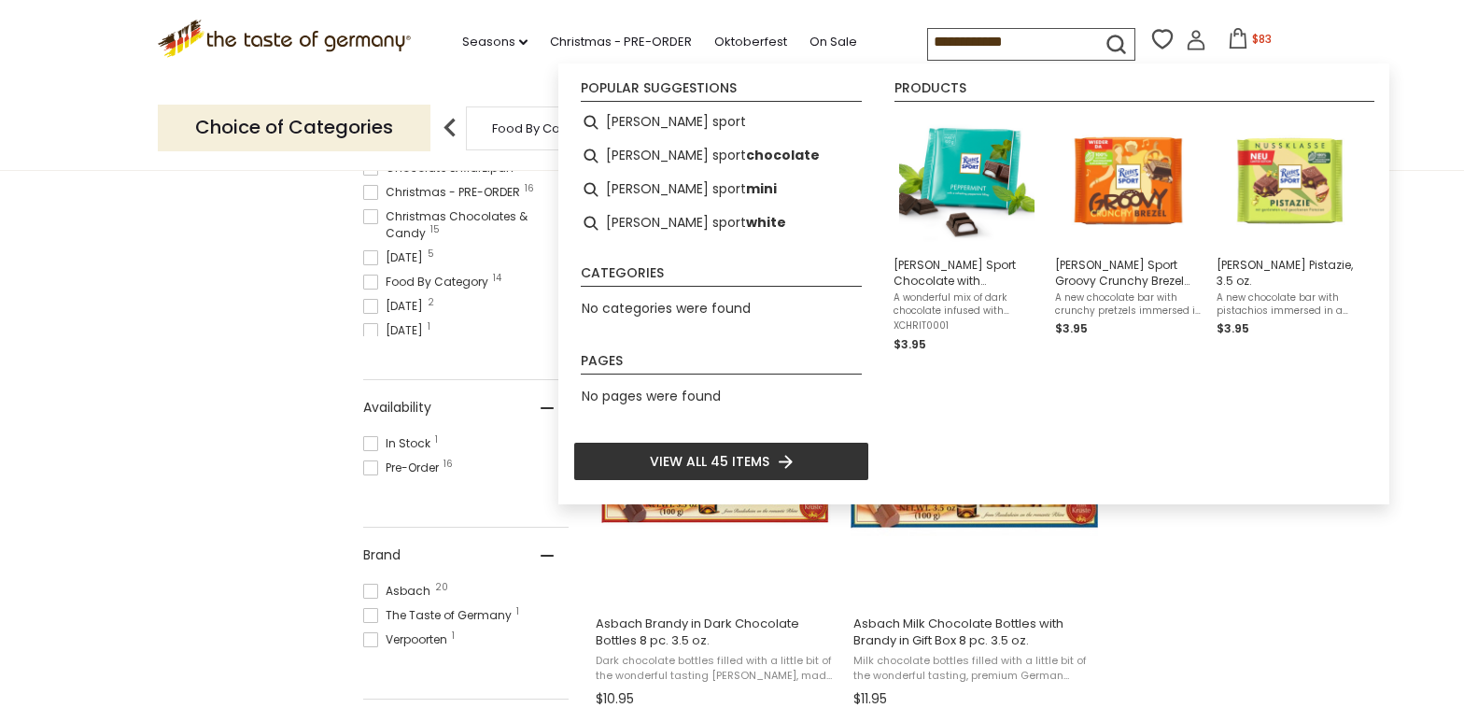
type input "**********"
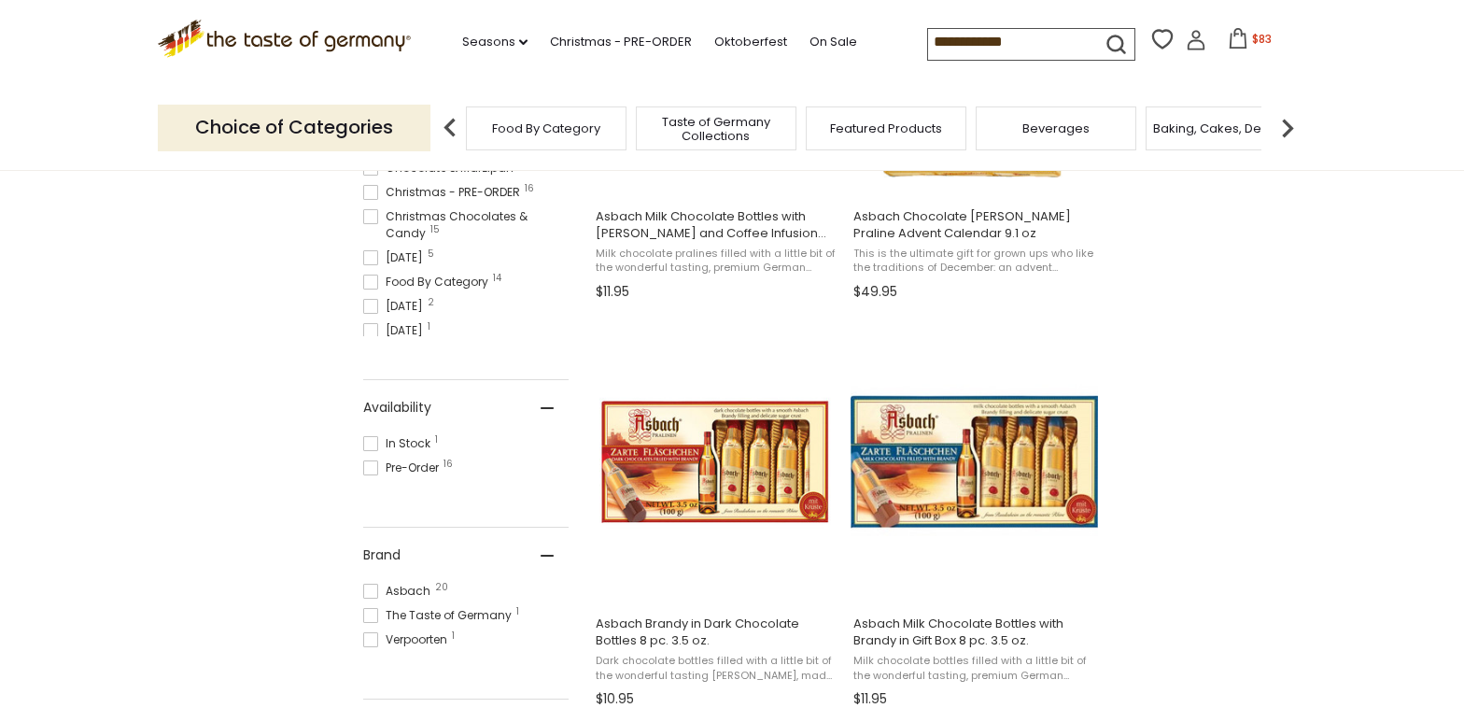
click at [1103, 35] on icon "submit" at bounding box center [1115, 44] width 25 height 25
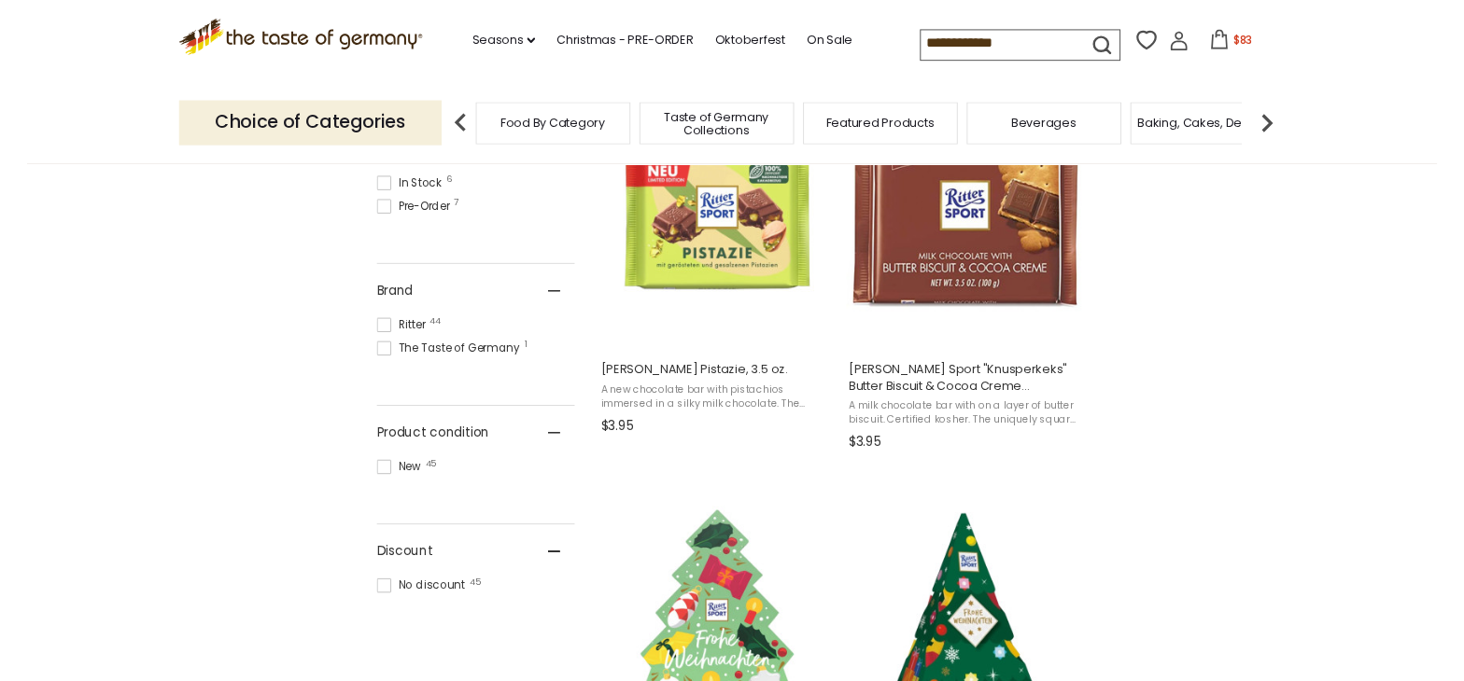
scroll to position [603, 0]
